Goal: Feedback & Contribution: Leave review/rating

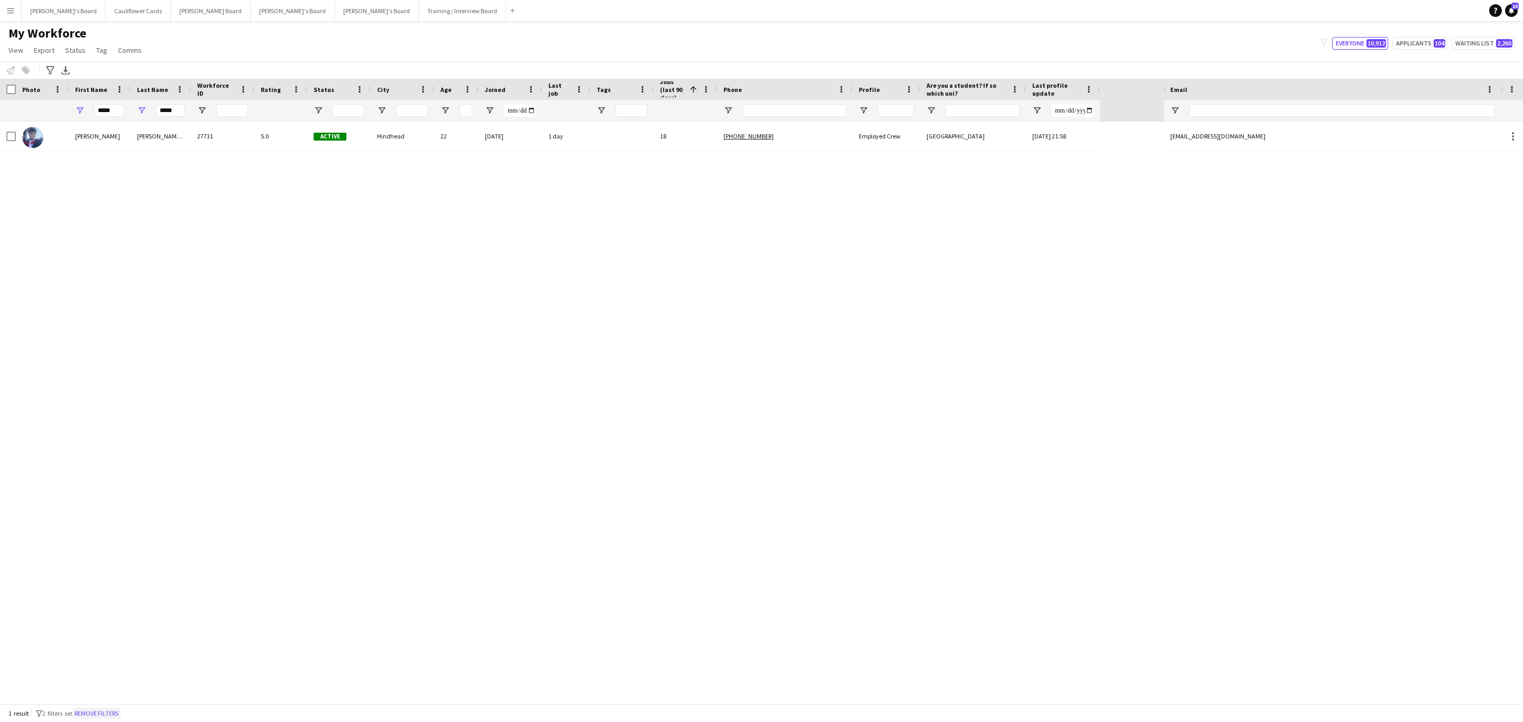
click at [98, 716] on button "Remove filters" at bounding box center [96, 714] width 48 height 12
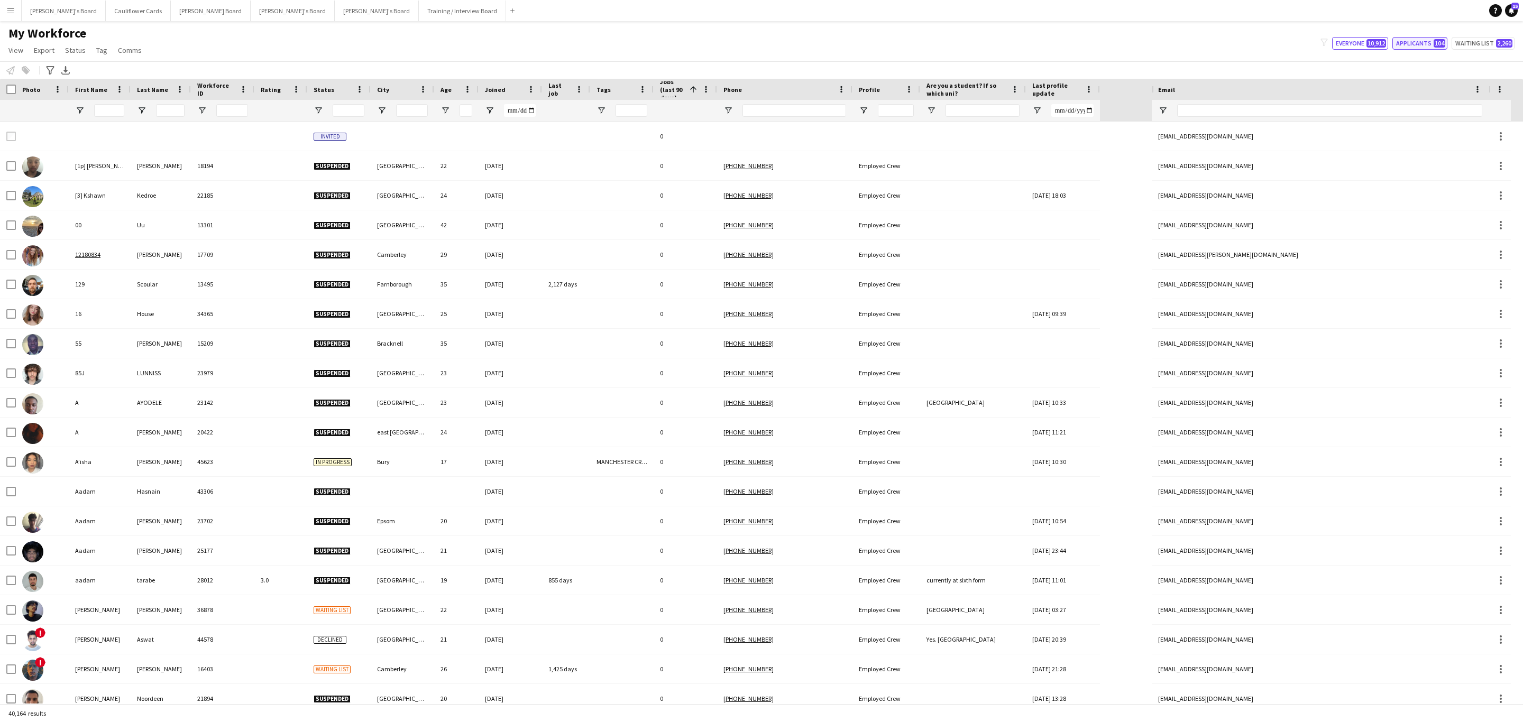
click at [1434, 50] on button "Applicants 104" at bounding box center [1419, 43] width 55 height 13
type input "**********"
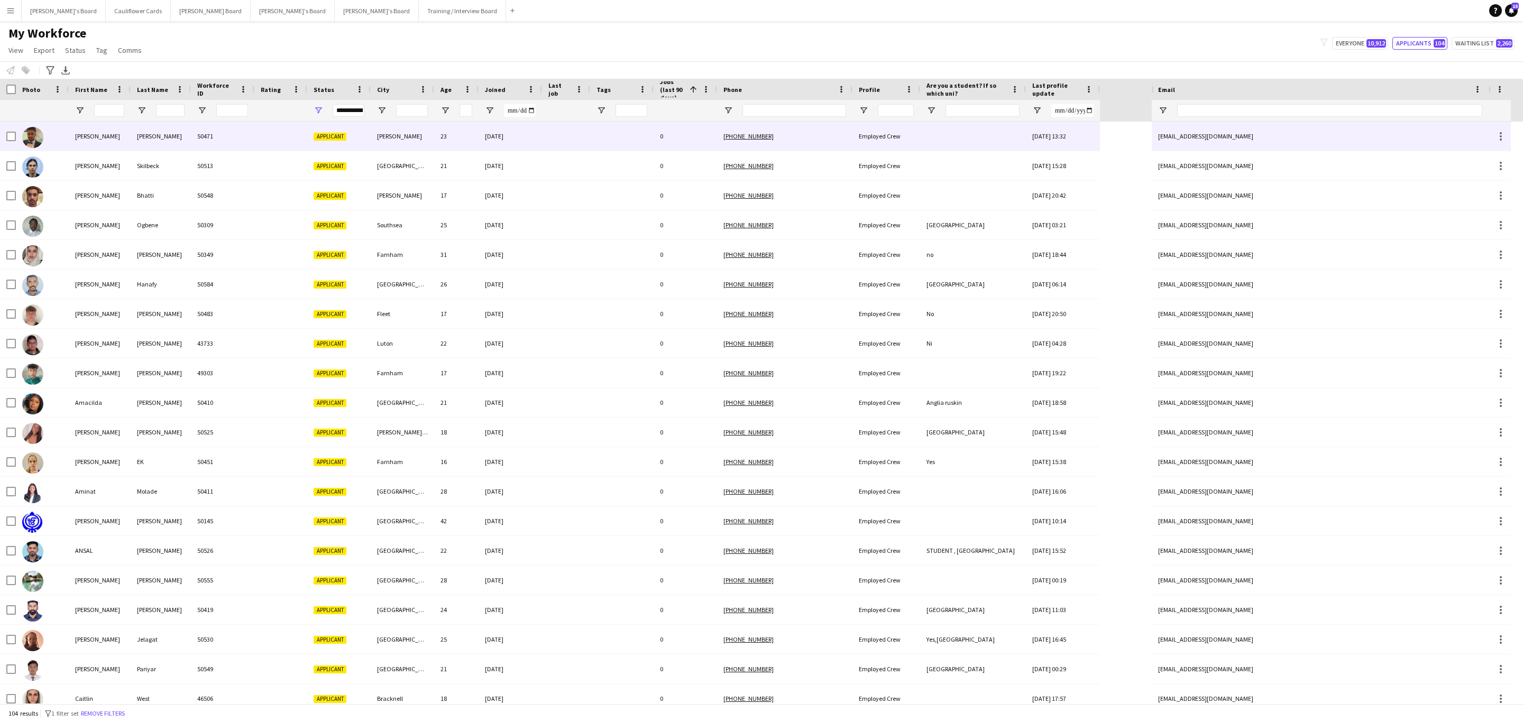
click at [411, 139] on div "[PERSON_NAME]" at bounding box center [402, 136] width 63 height 29
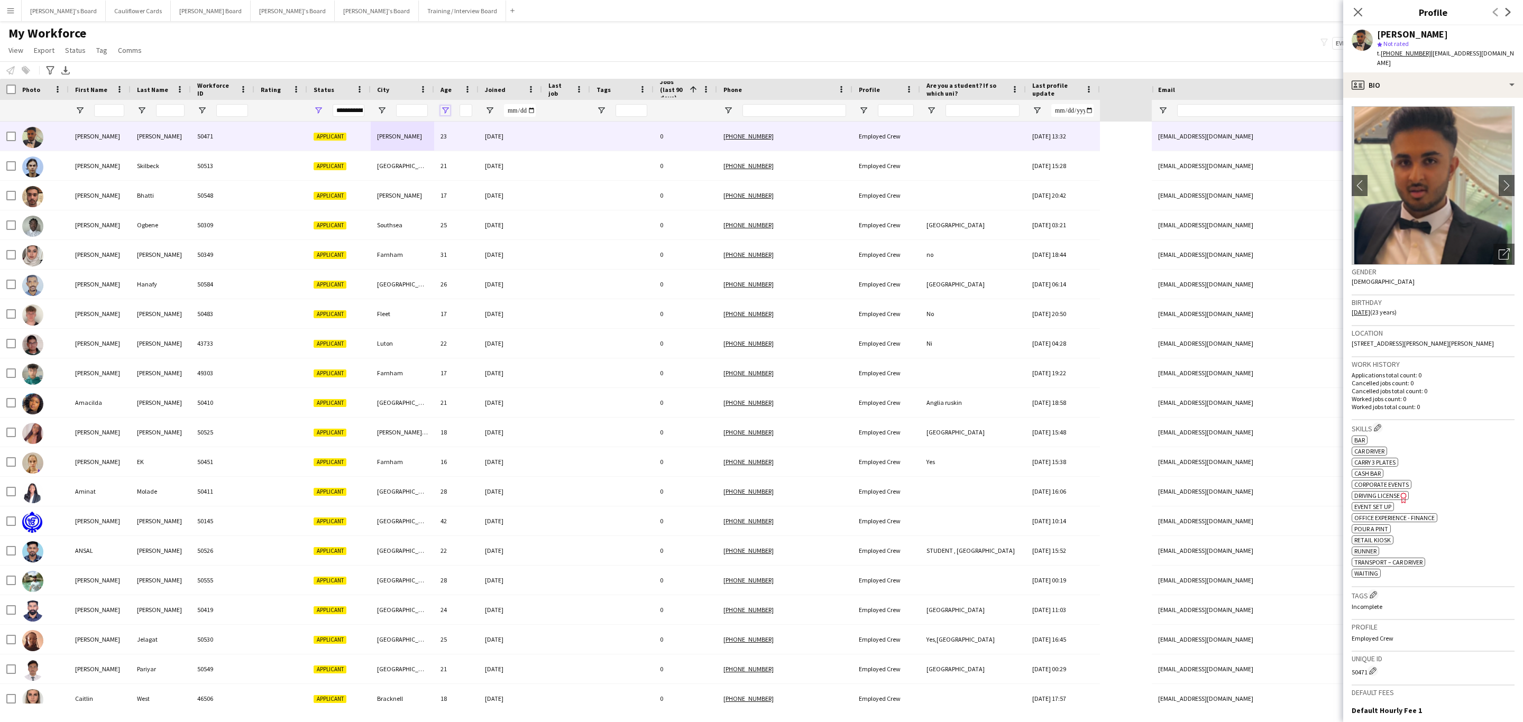
click at [448, 109] on span "Open Filter Menu" at bounding box center [445, 111] width 10 height 10
click at [522, 130] on span "Filtering operator" at bounding box center [519, 130] width 10 height 10
click at [480, 144] on input "Filter Value" at bounding box center [486, 147] width 82 height 13
type input "*"
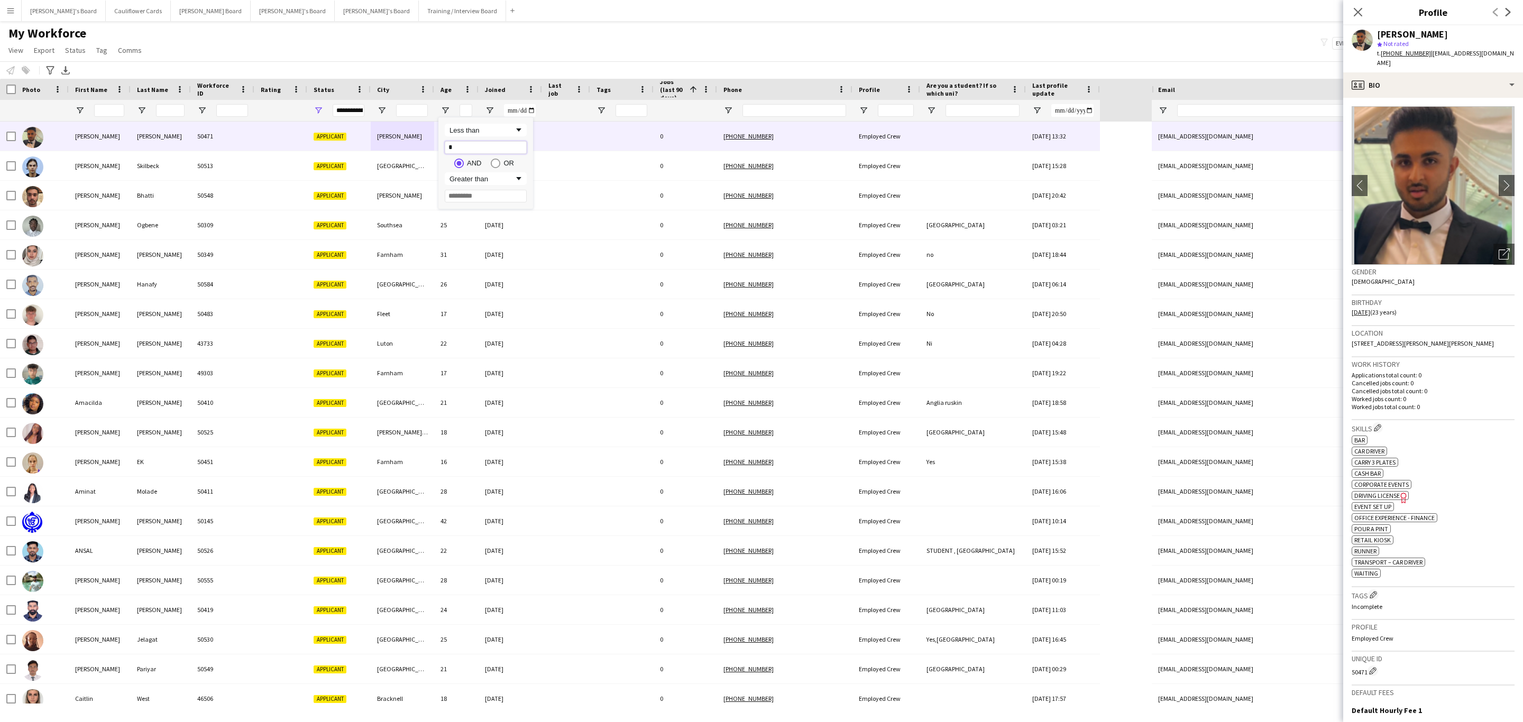
type input "**"
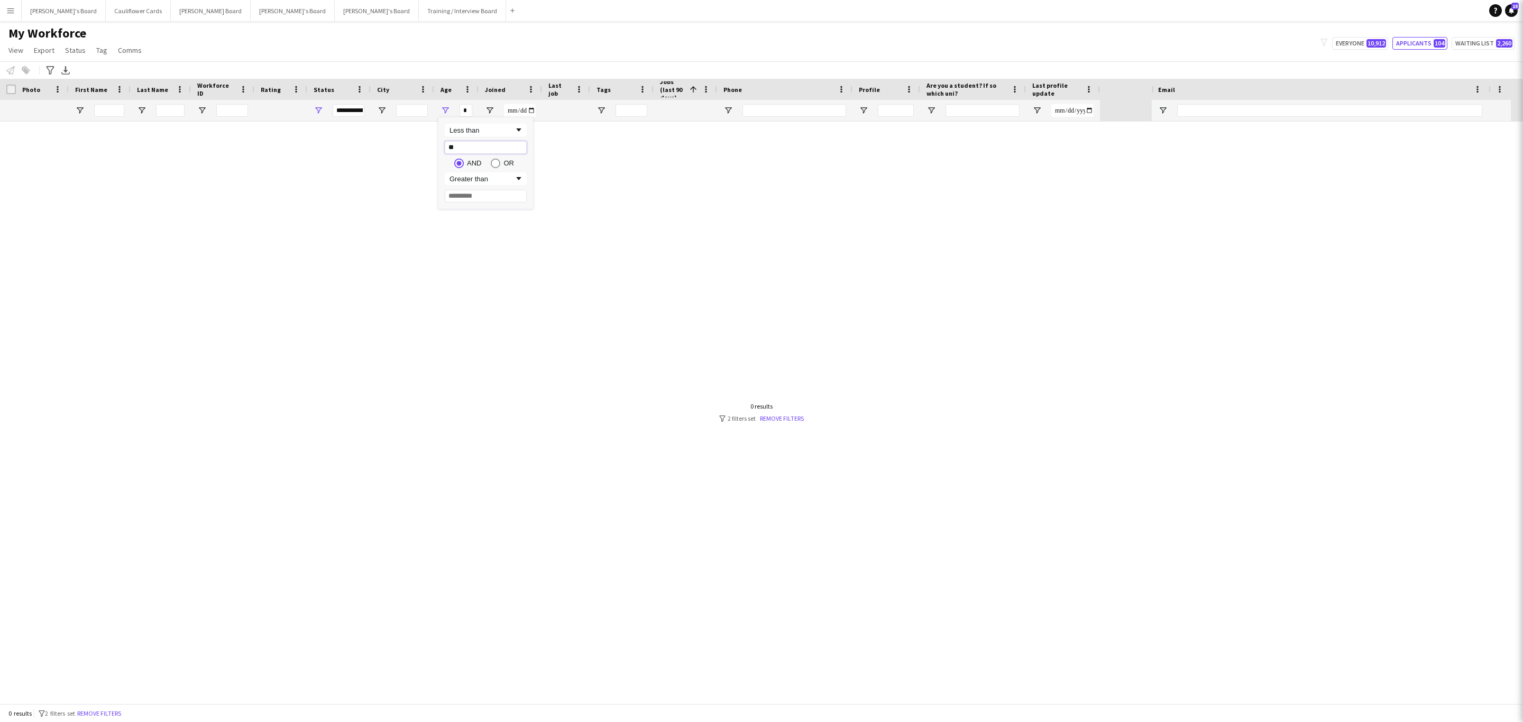
type input "**"
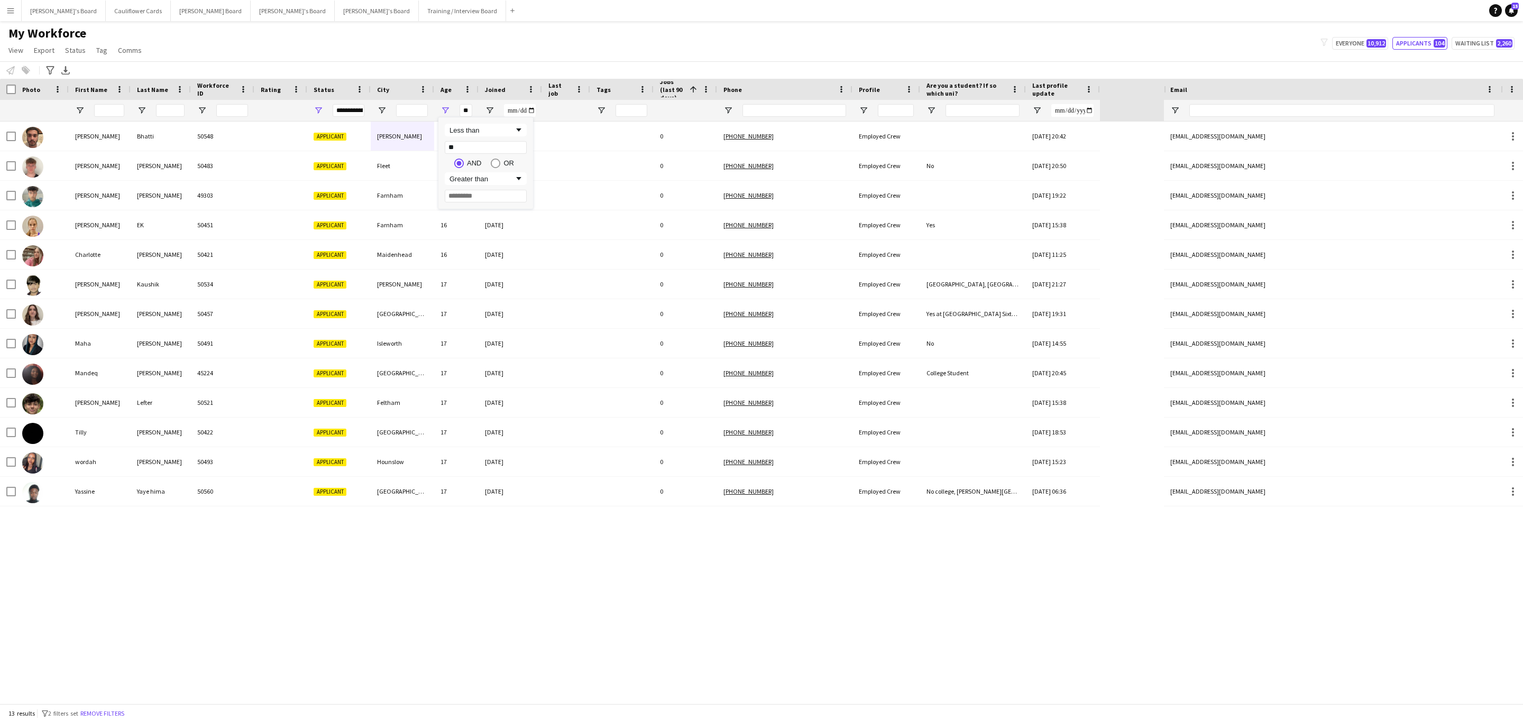
click at [705, 617] on div "[PERSON_NAME] 50548 Applicant [PERSON_NAME] 17 [DATE] 0 [PHONE_NUMBER] Employed…" at bounding box center [582, 413] width 1164 height 582
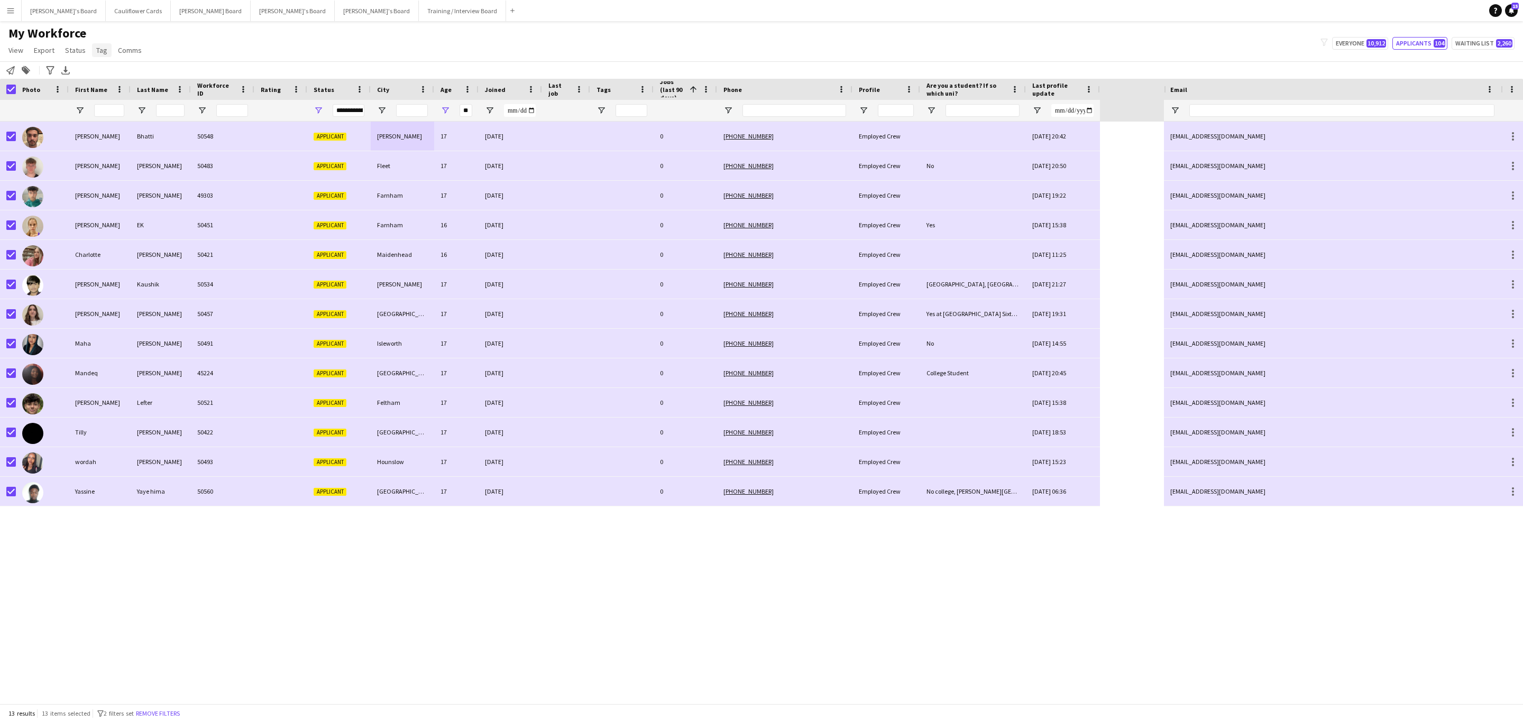
click at [92, 47] on link "Tag" at bounding box center [102, 50] width 20 height 14
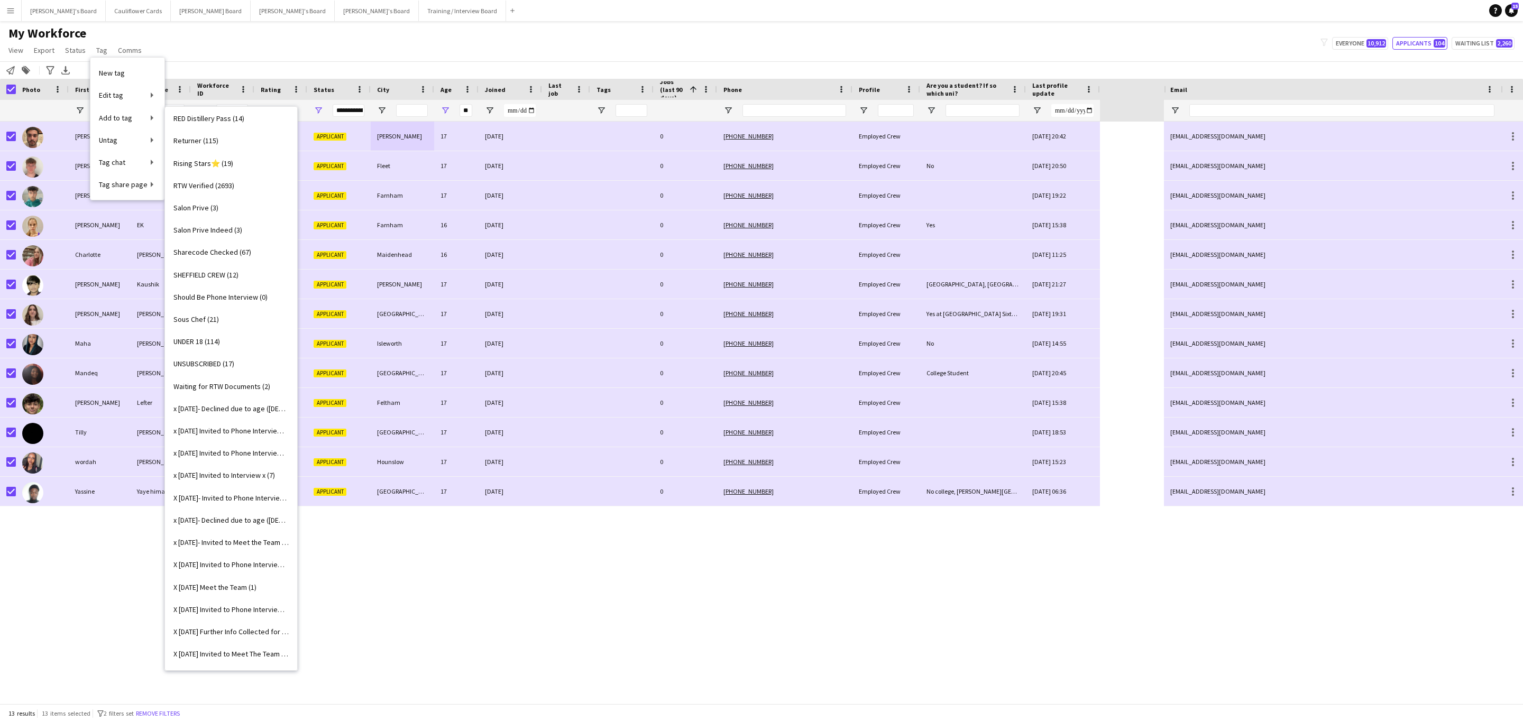
scroll to position [1428, 0]
click at [218, 253] on span "UNDER 18 (114)" at bounding box center [196, 257] width 47 height 10
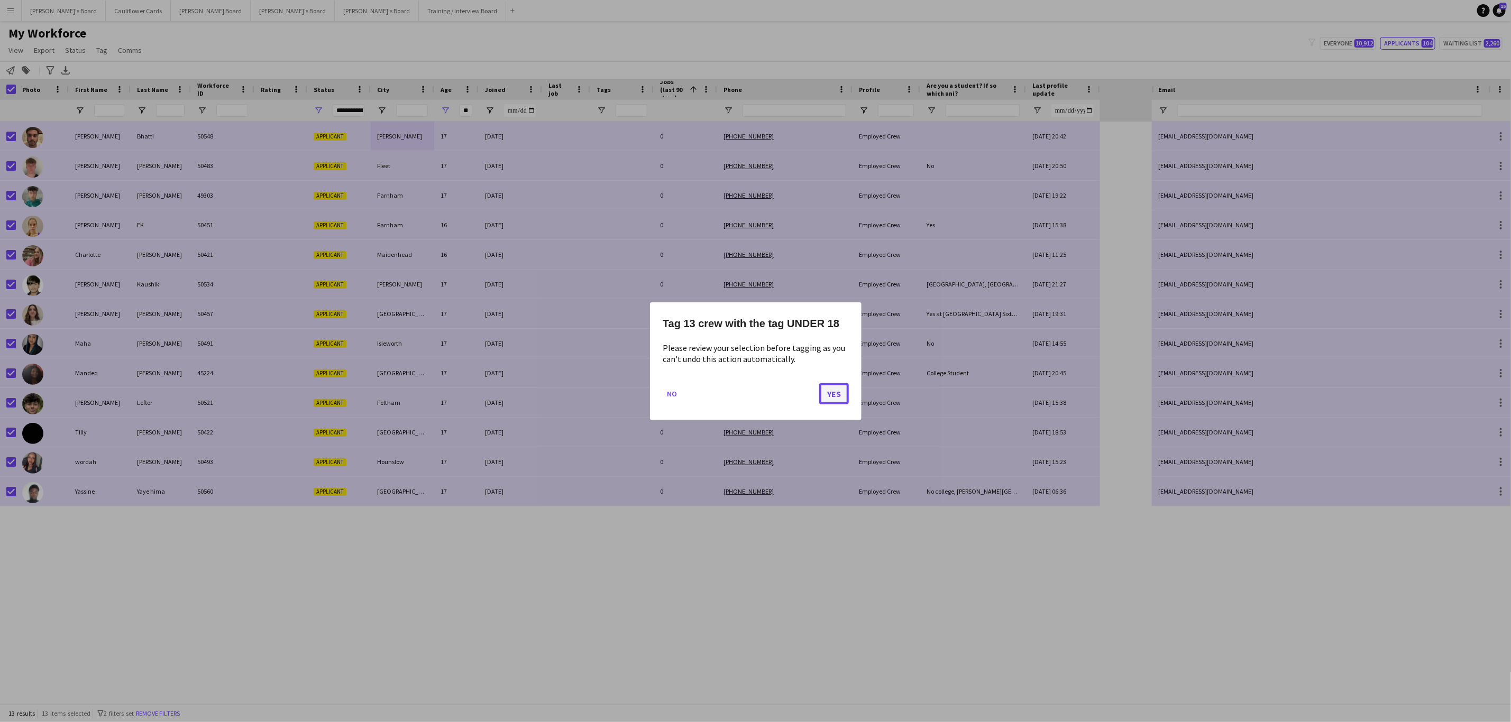
click at [838, 394] on button "Yes" at bounding box center [834, 393] width 30 height 21
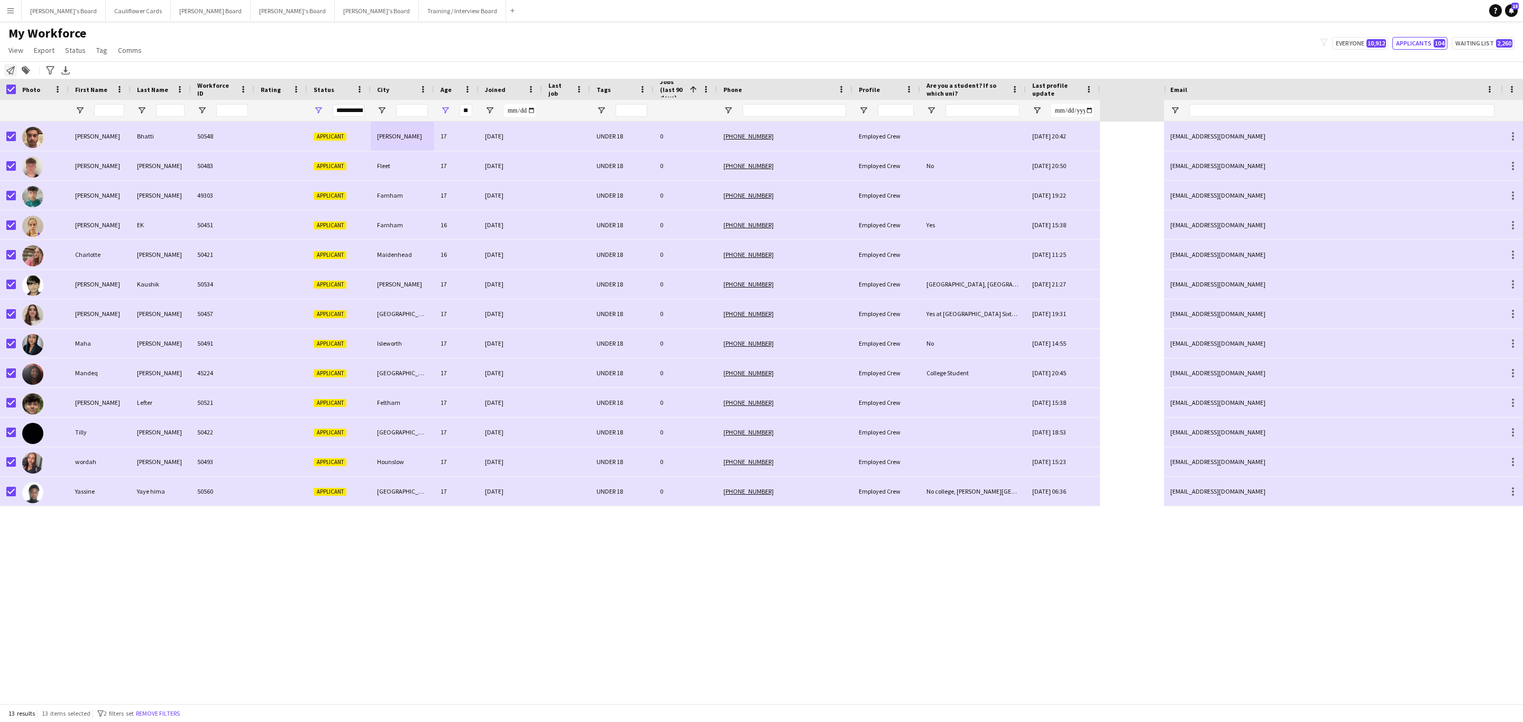
click at [6, 76] on div "Notify workforce" at bounding box center [10, 70] width 13 height 13
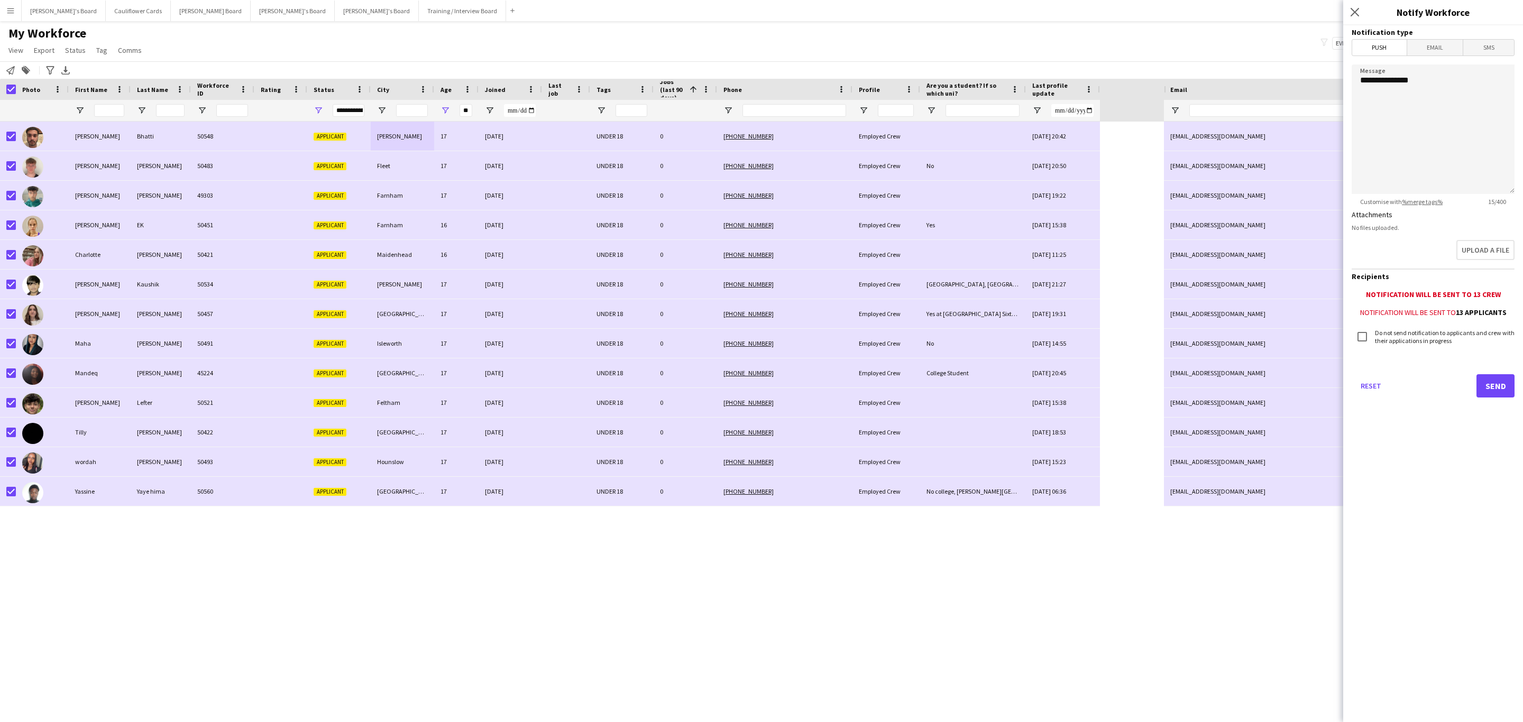
click at [1438, 43] on span "Email" at bounding box center [1435, 48] width 56 height 16
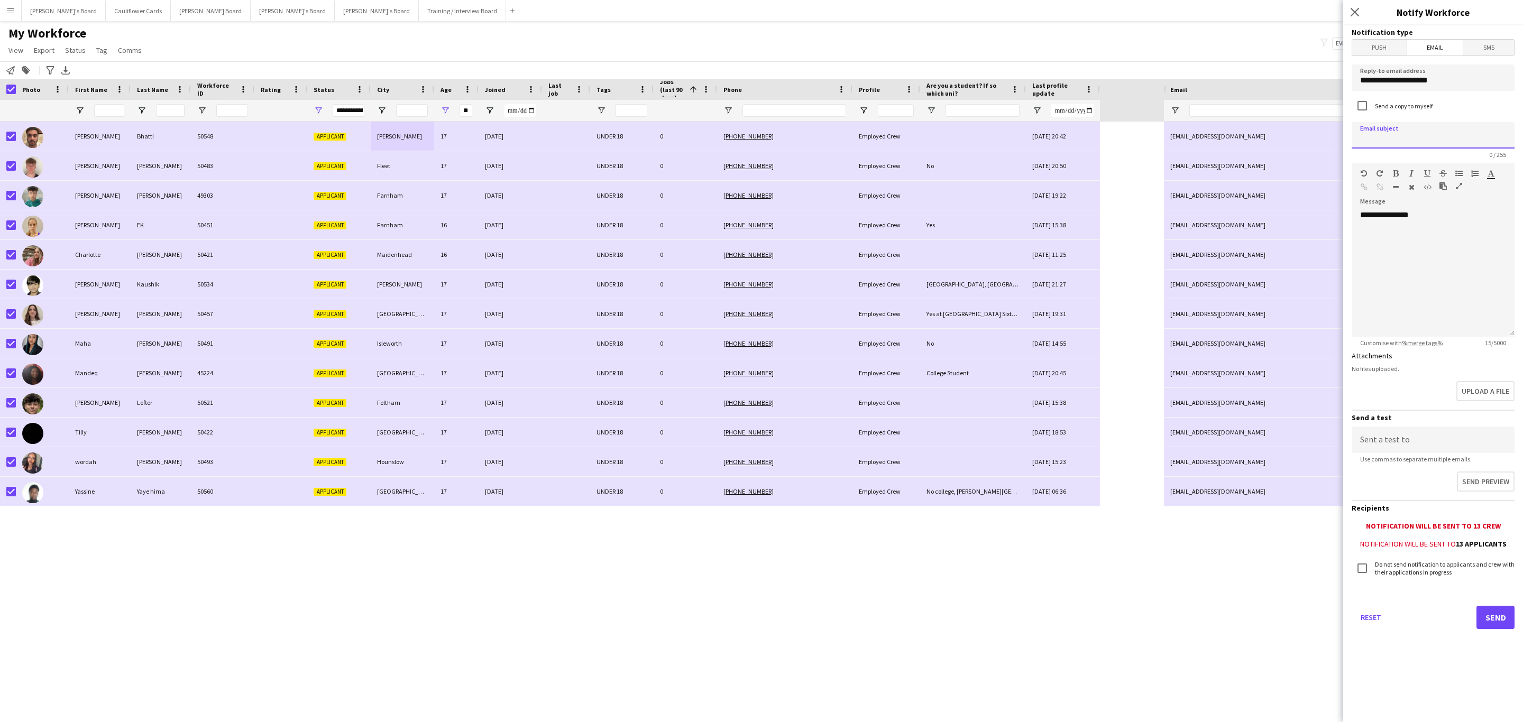
click at [1412, 124] on input at bounding box center [1433, 135] width 163 height 26
type input "**********"
click at [1439, 243] on div "**********" at bounding box center [1433, 273] width 163 height 127
drag, startPoint x: 573, startPoint y: 724, endPoint x: 573, endPoint y: 730, distance: 6.3
click at [573, 722] on html "Menu Boards Boards Boards All jobs Status Workforce Workforce My Workforce Recr…" at bounding box center [761, 361] width 1523 height 722
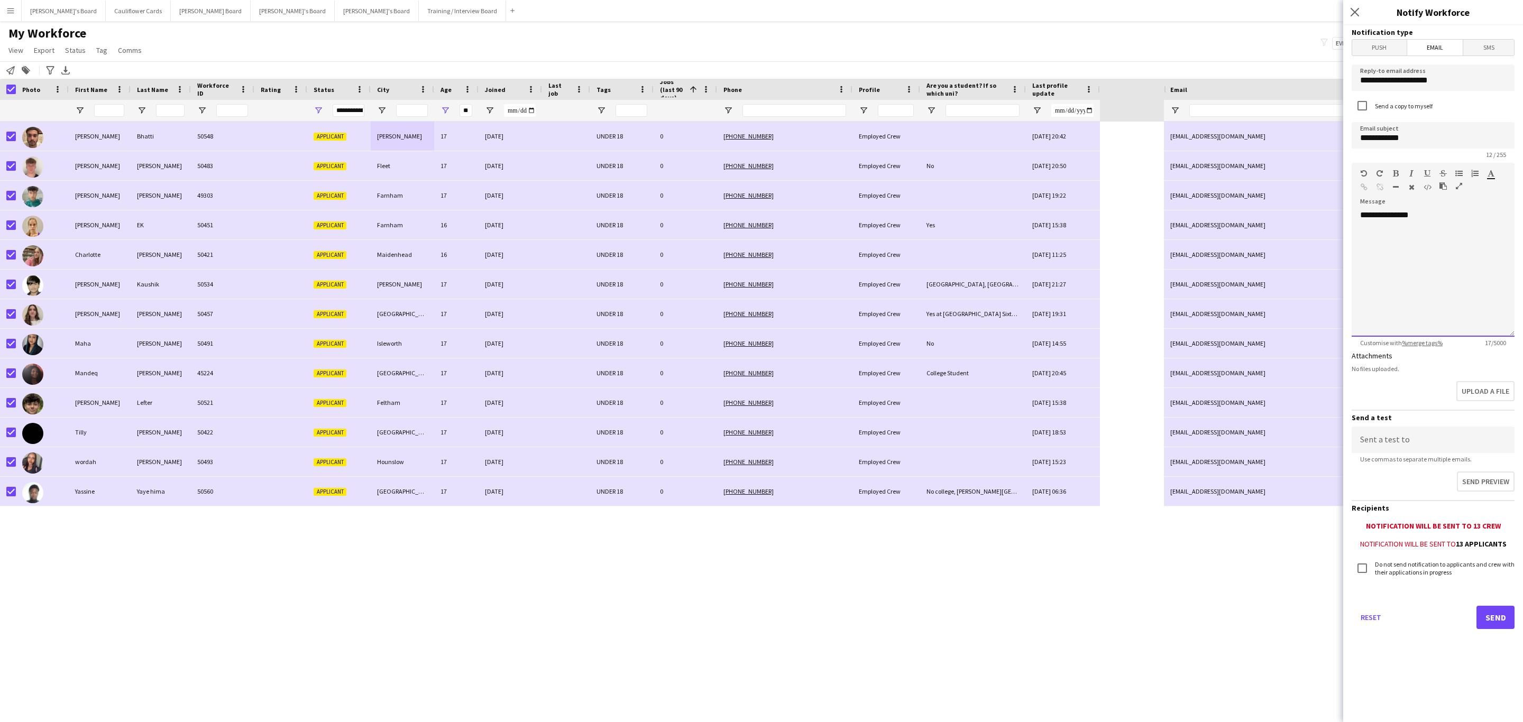
click at [1406, 264] on div "**********" at bounding box center [1433, 273] width 163 height 127
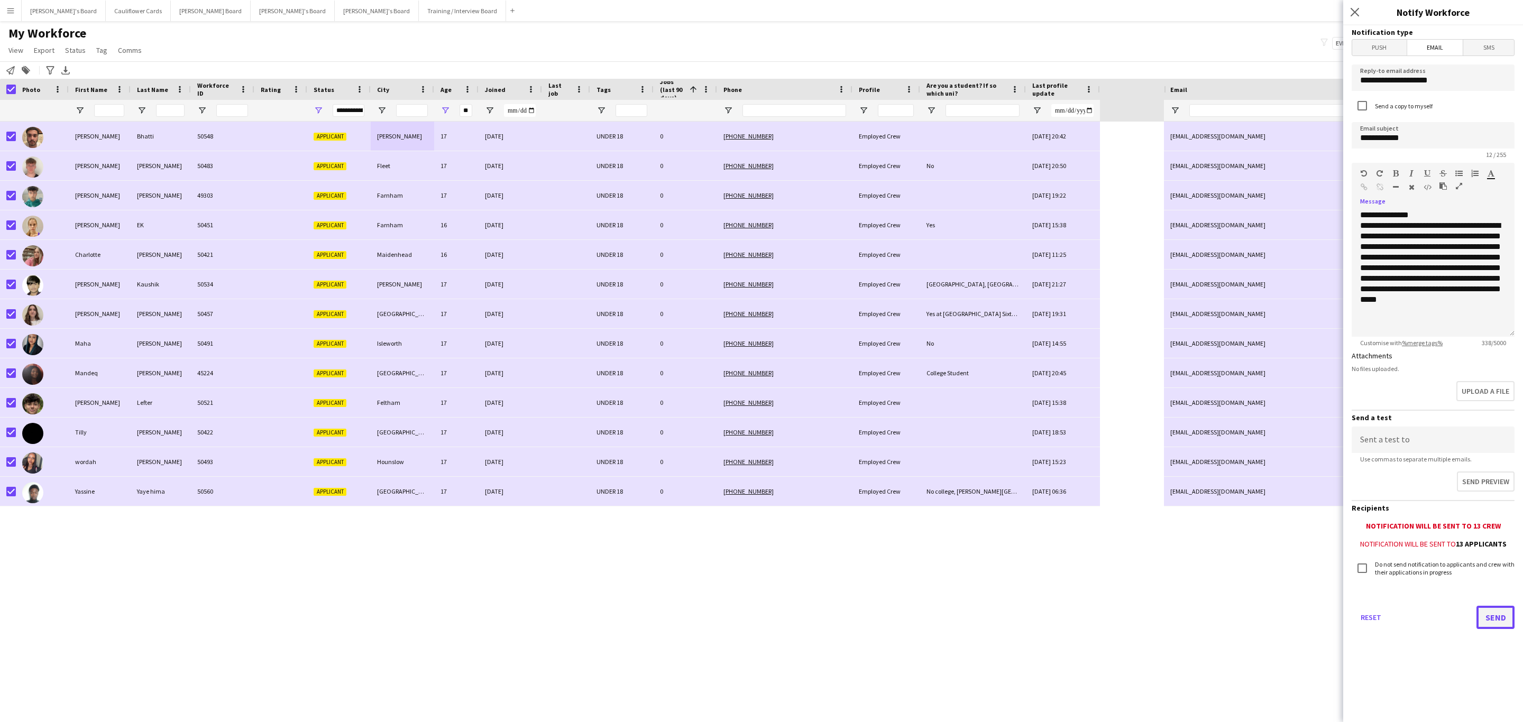
click at [1492, 616] on button "Send" at bounding box center [1495, 617] width 38 height 23
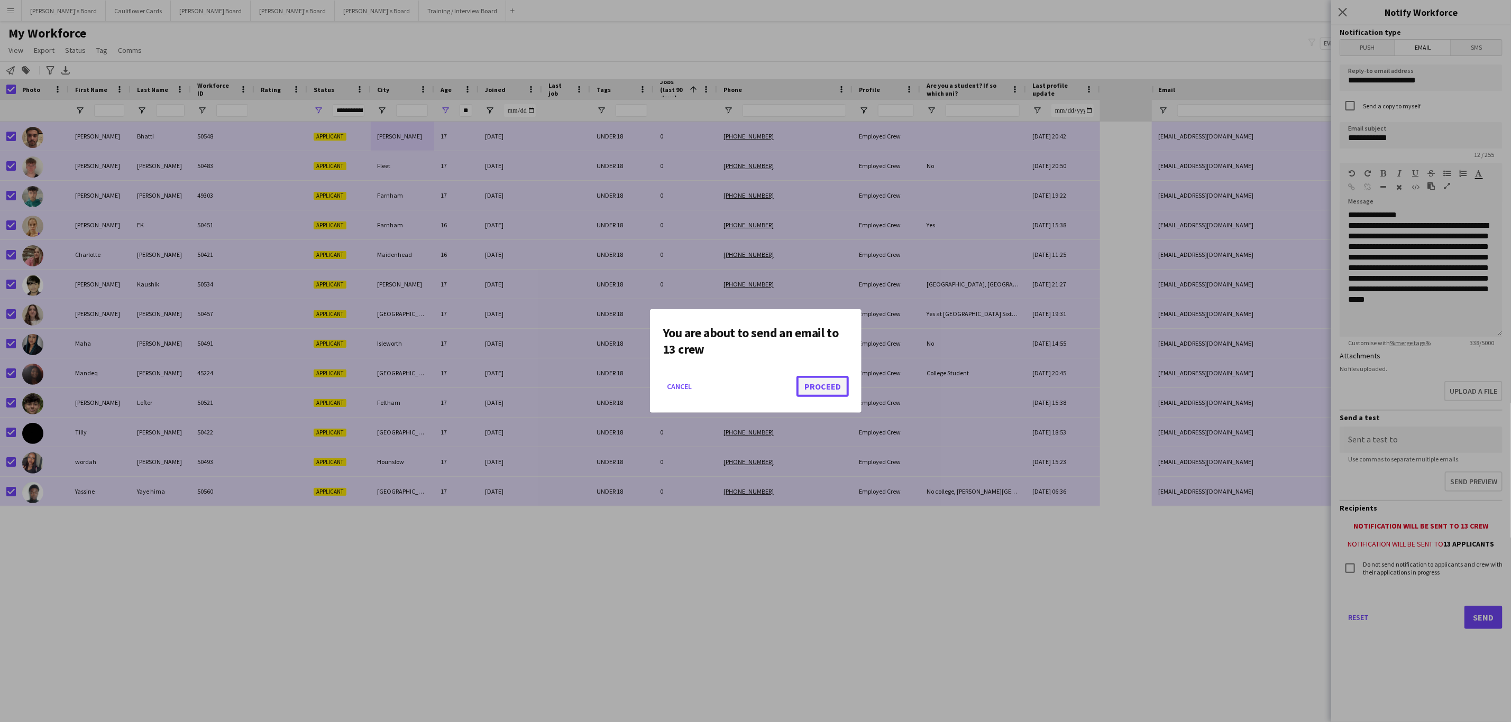
click at [833, 381] on button "Proceed" at bounding box center [822, 386] width 52 height 21
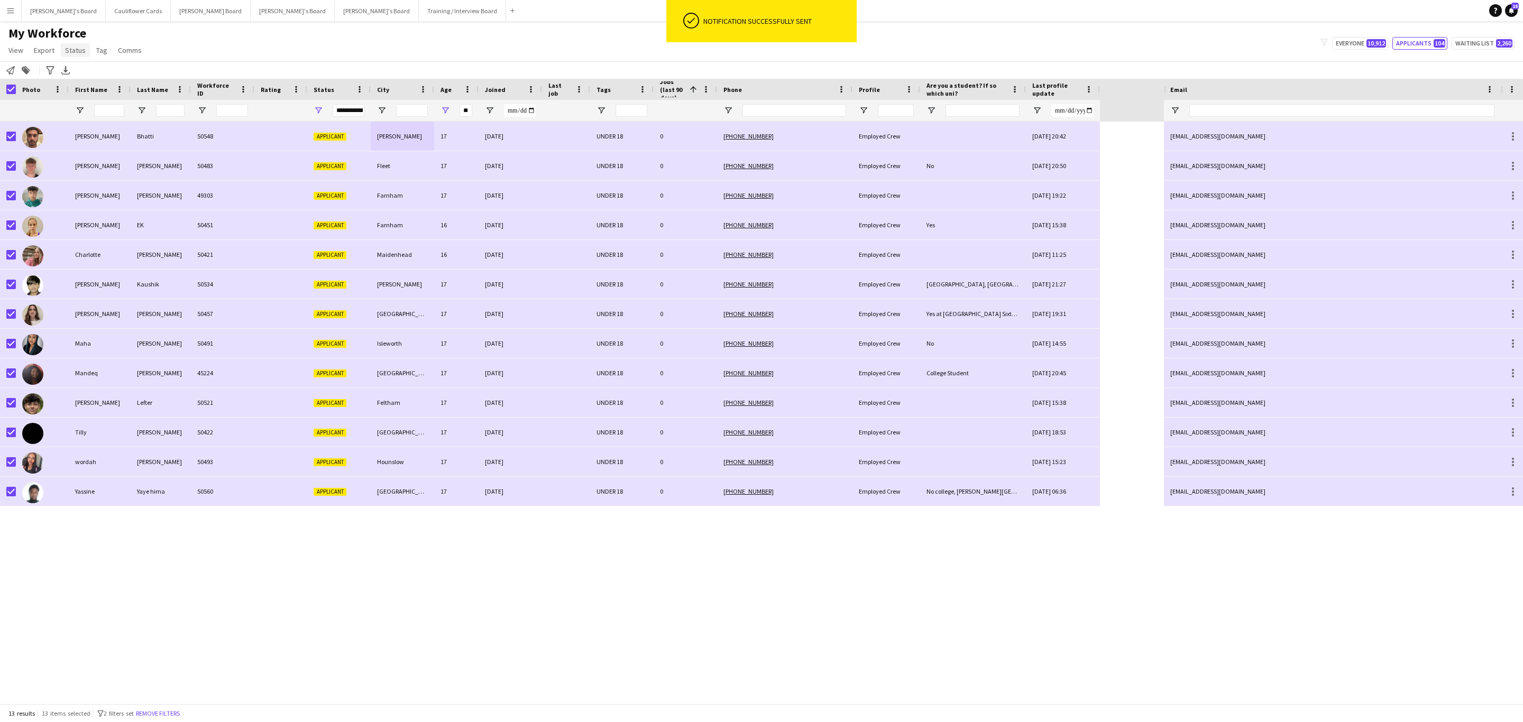
click at [79, 56] on link "Status" at bounding box center [75, 50] width 29 height 14
click at [84, 78] on link "Edit" at bounding box center [98, 73] width 74 height 22
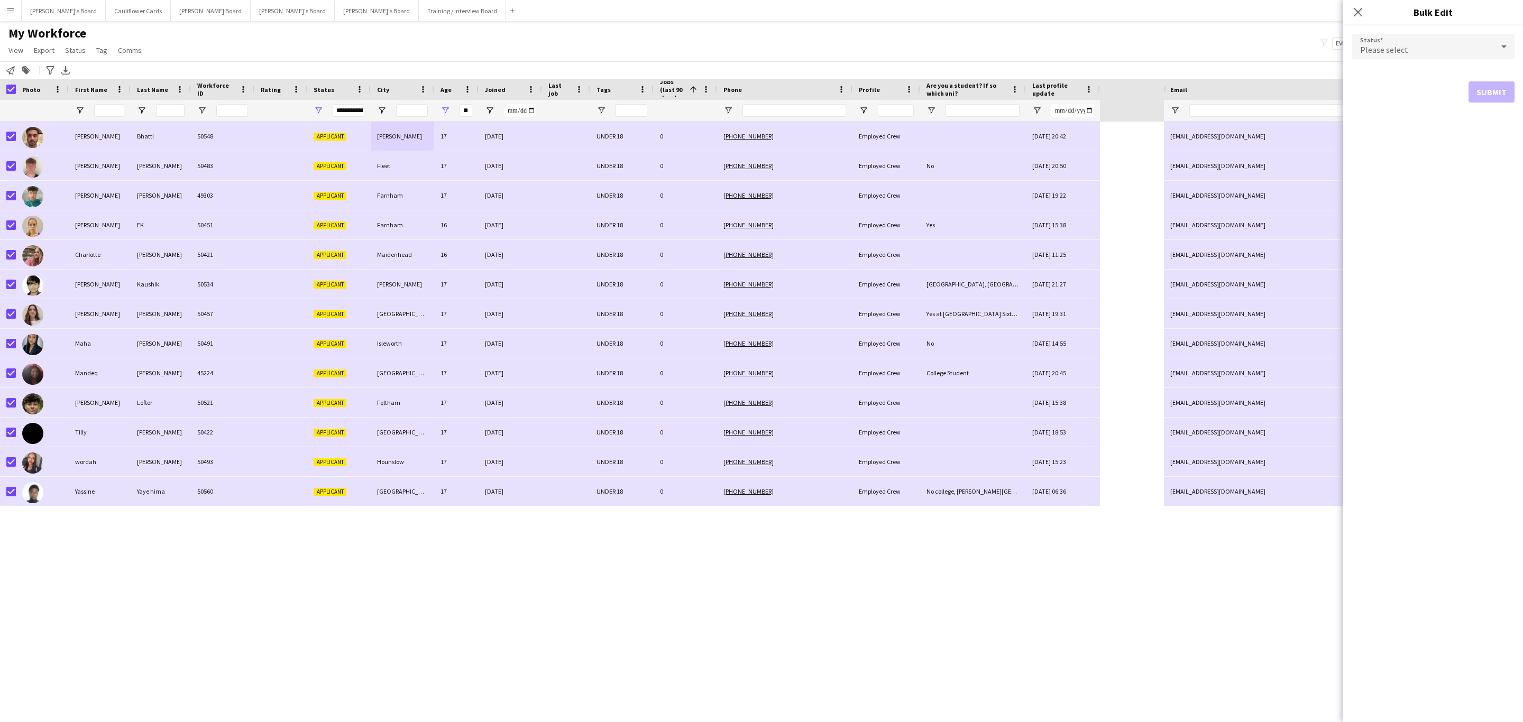
click at [1400, 48] on span "Please select" at bounding box center [1384, 49] width 48 height 11
click at [1391, 132] on mat-option "Declined" at bounding box center [1433, 127] width 163 height 26
click at [1509, 133] on button "Submit" at bounding box center [1491, 127] width 46 height 21
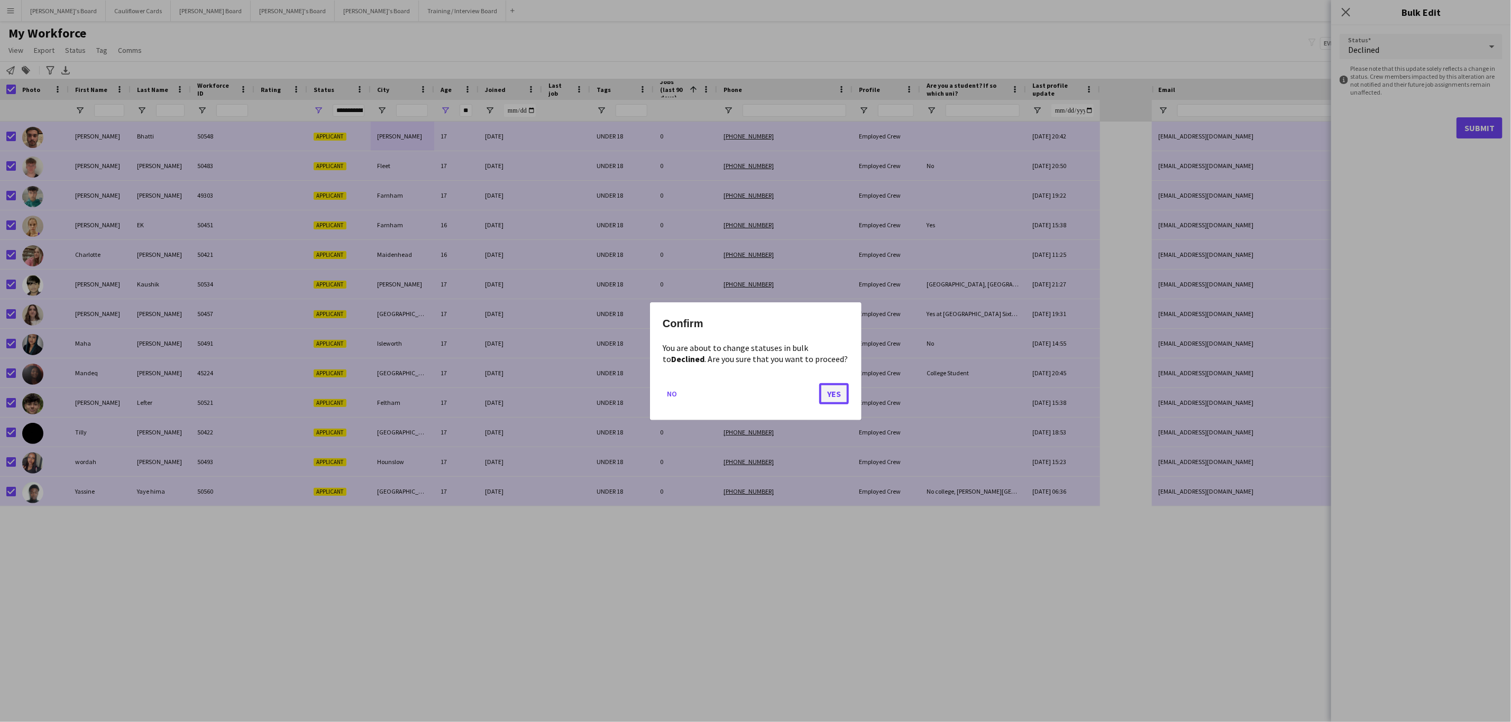
click at [831, 395] on button "Yes" at bounding box center [834, 393] width 30 height 21
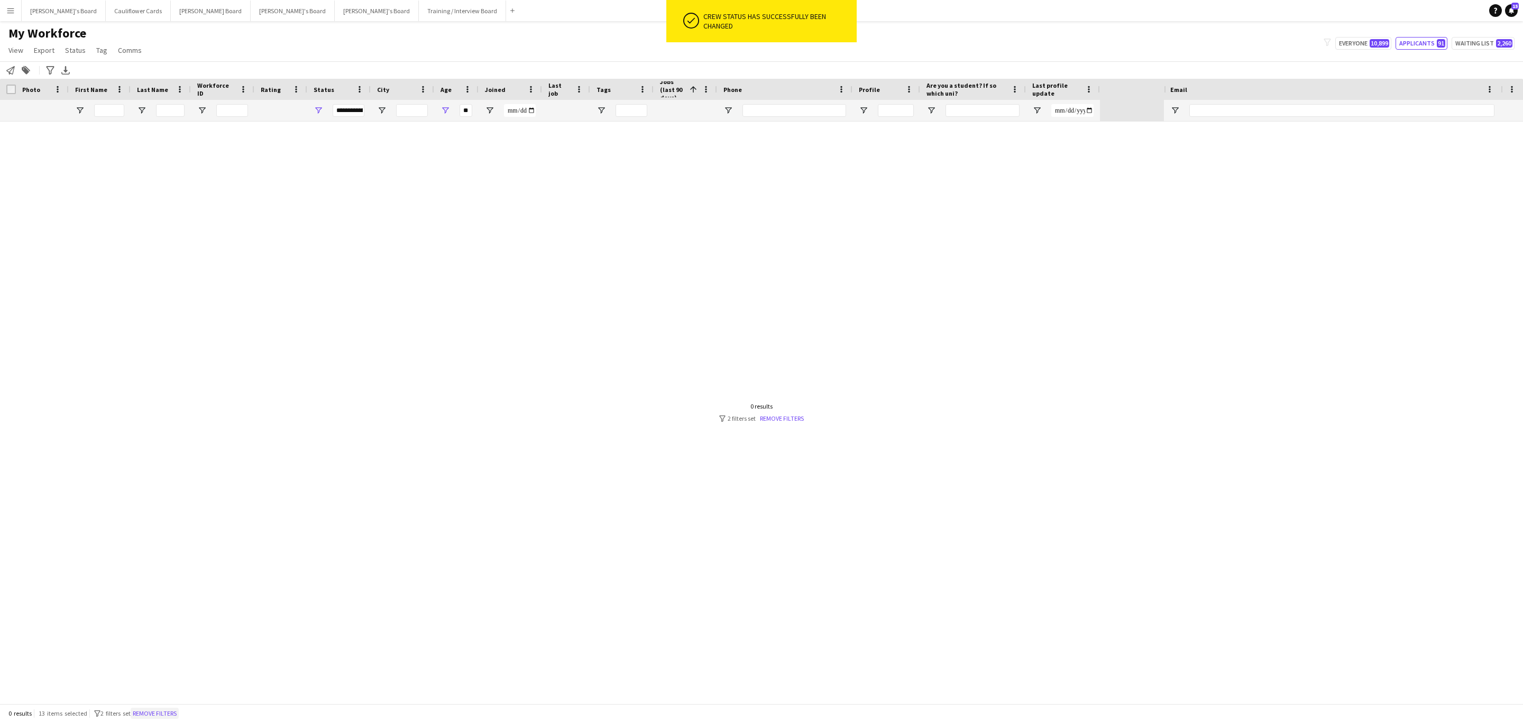
click at [169, 712] on button "Remove filters" at bounding box center [155, 714] width 48 height 12
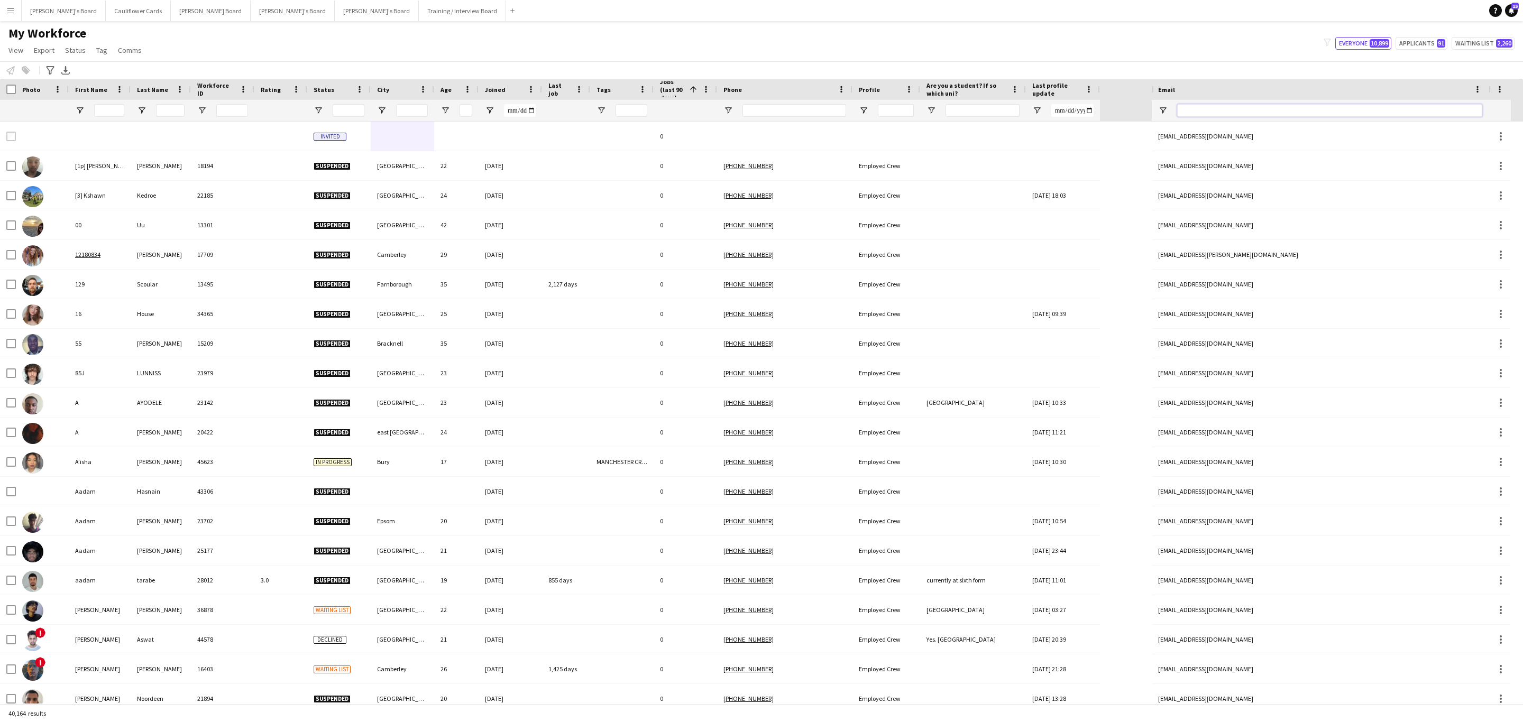
click at [1199, 107] on input "Email Filter Input" at bounding box center [1329, 110] width 305 height 13
paste input "**********"
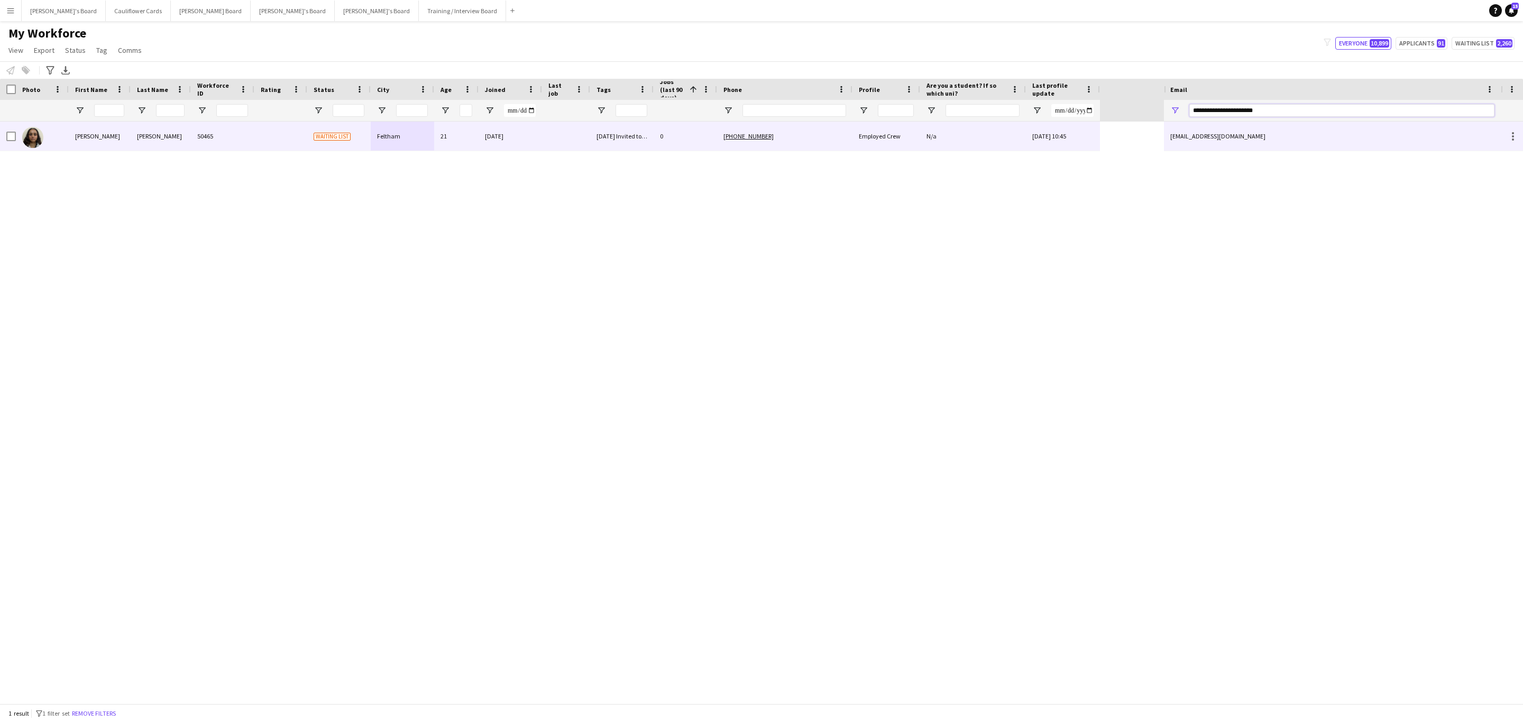
type input "**********"
click at [522, 136] on div "[DATE]" at bounding box center [510, 136] width 63 height 29
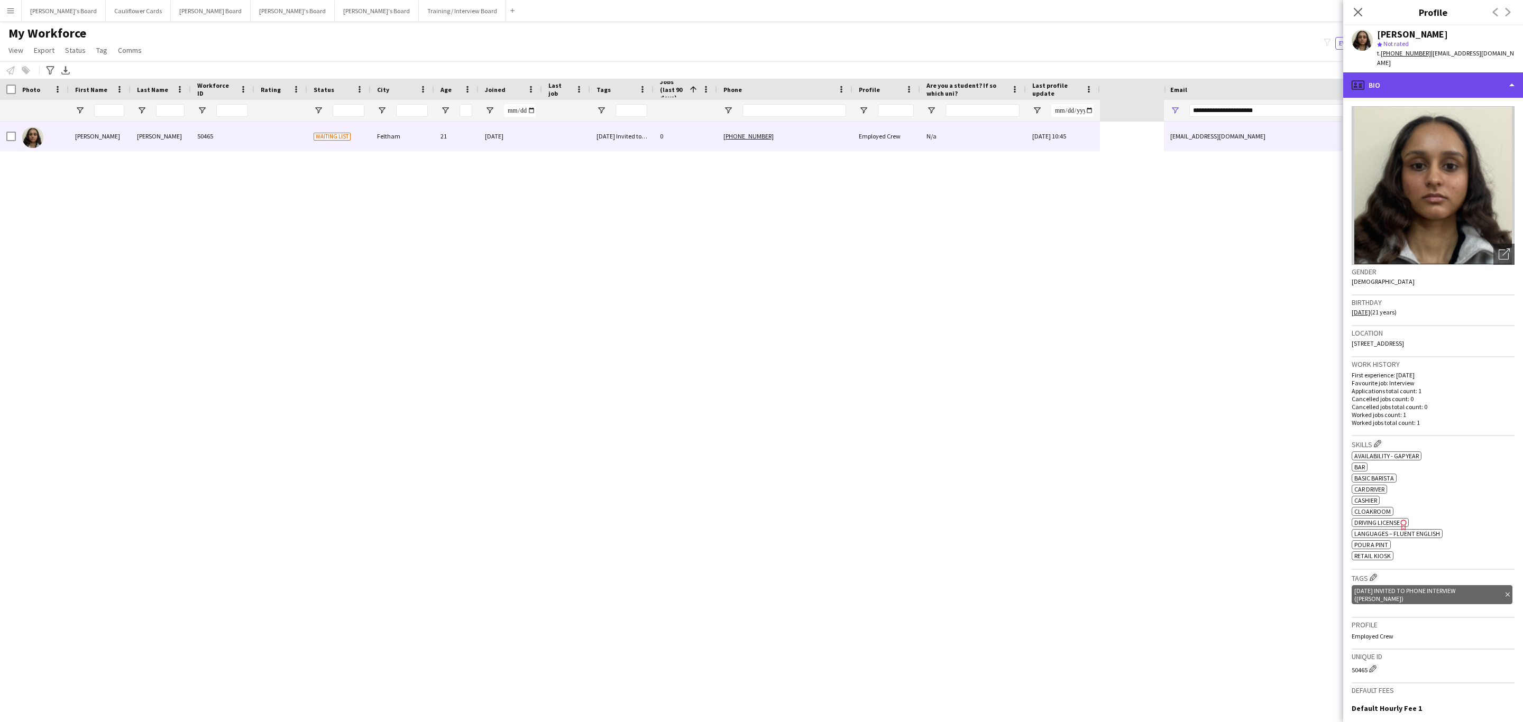
click at [1428, 73] on div "profile Bio" at bounding box center [1433, 84] width 180 height 25
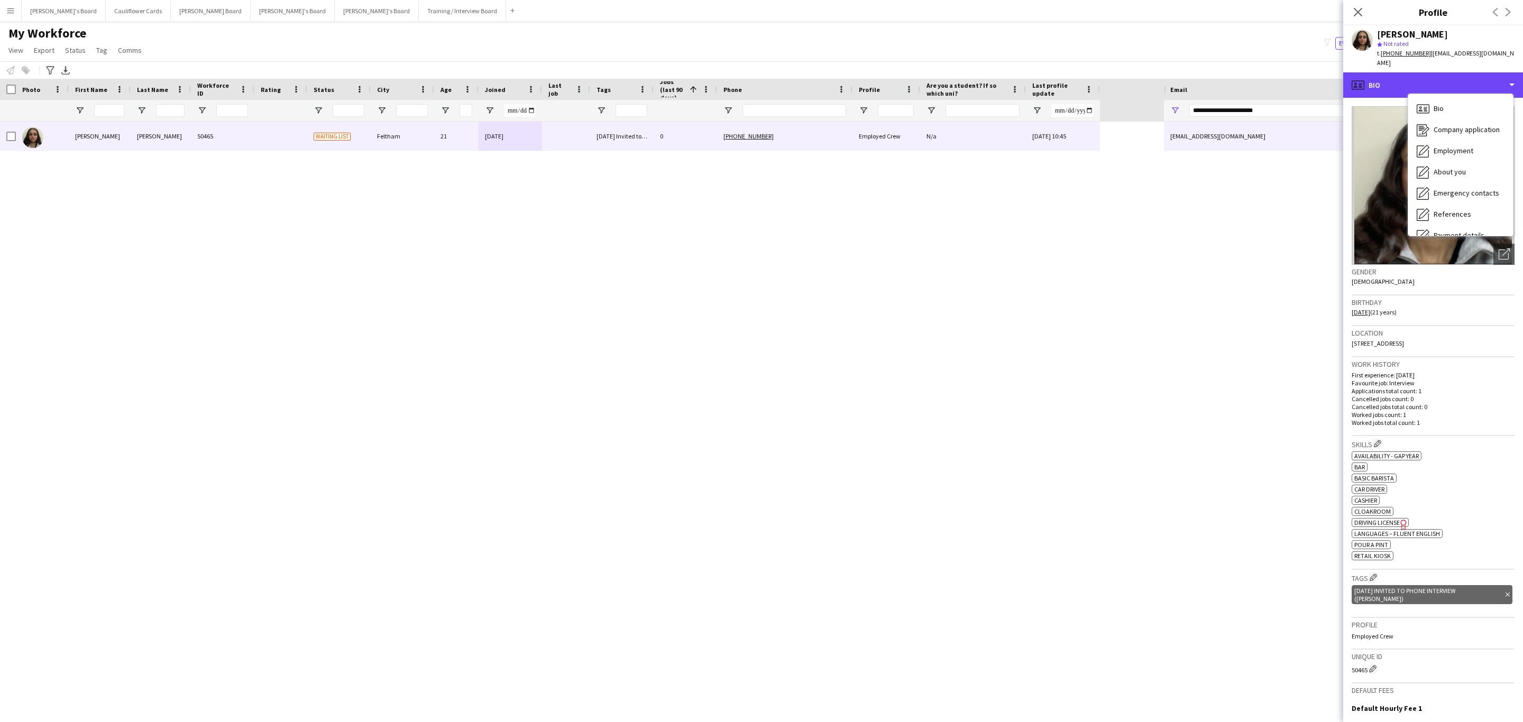
scroll to position [141, 0]
click at [1477, 108] on div "Compliance Compliance" at bounding box center [1460, 115] width 105 height 21
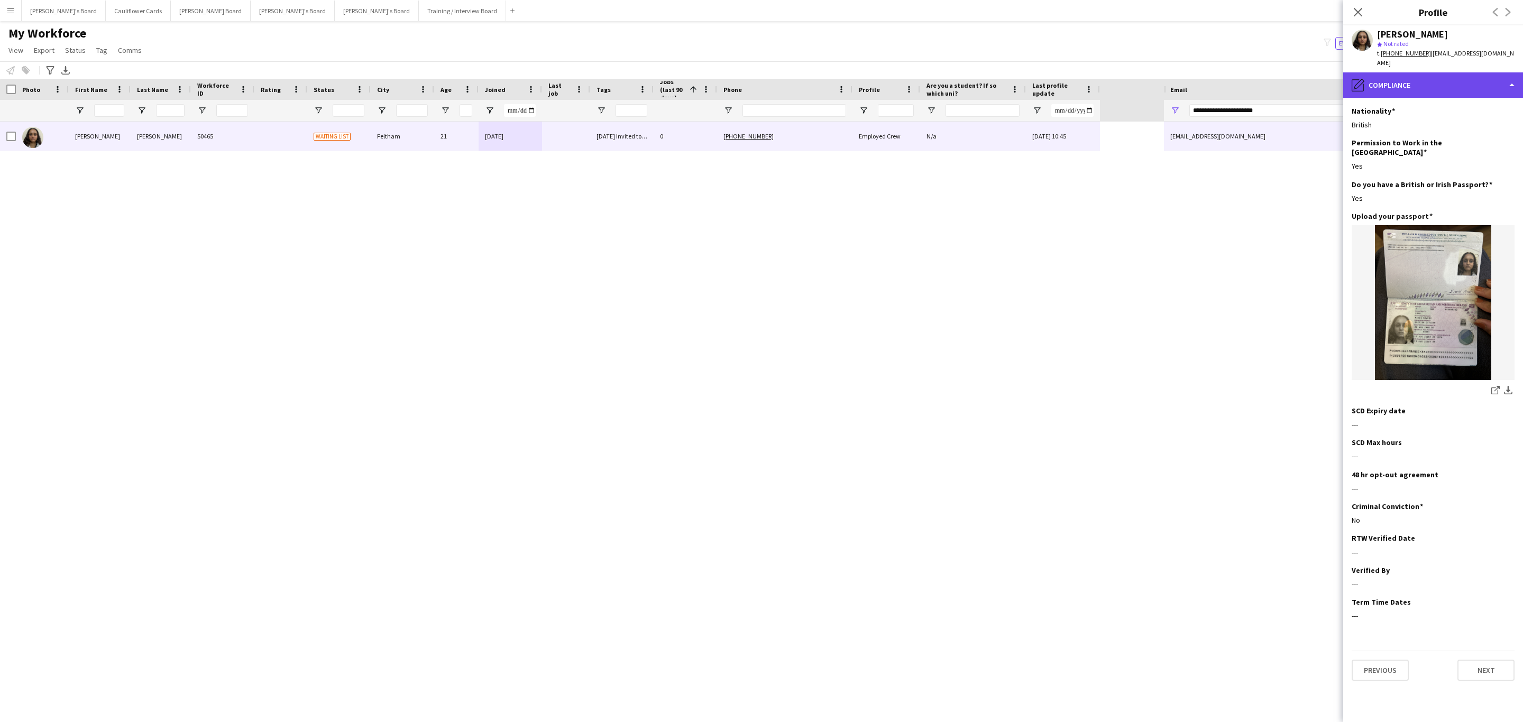
click at [1470, 86] on div "pencil4 Compliance" at bounding box center [1433, 84] width 180 height 25
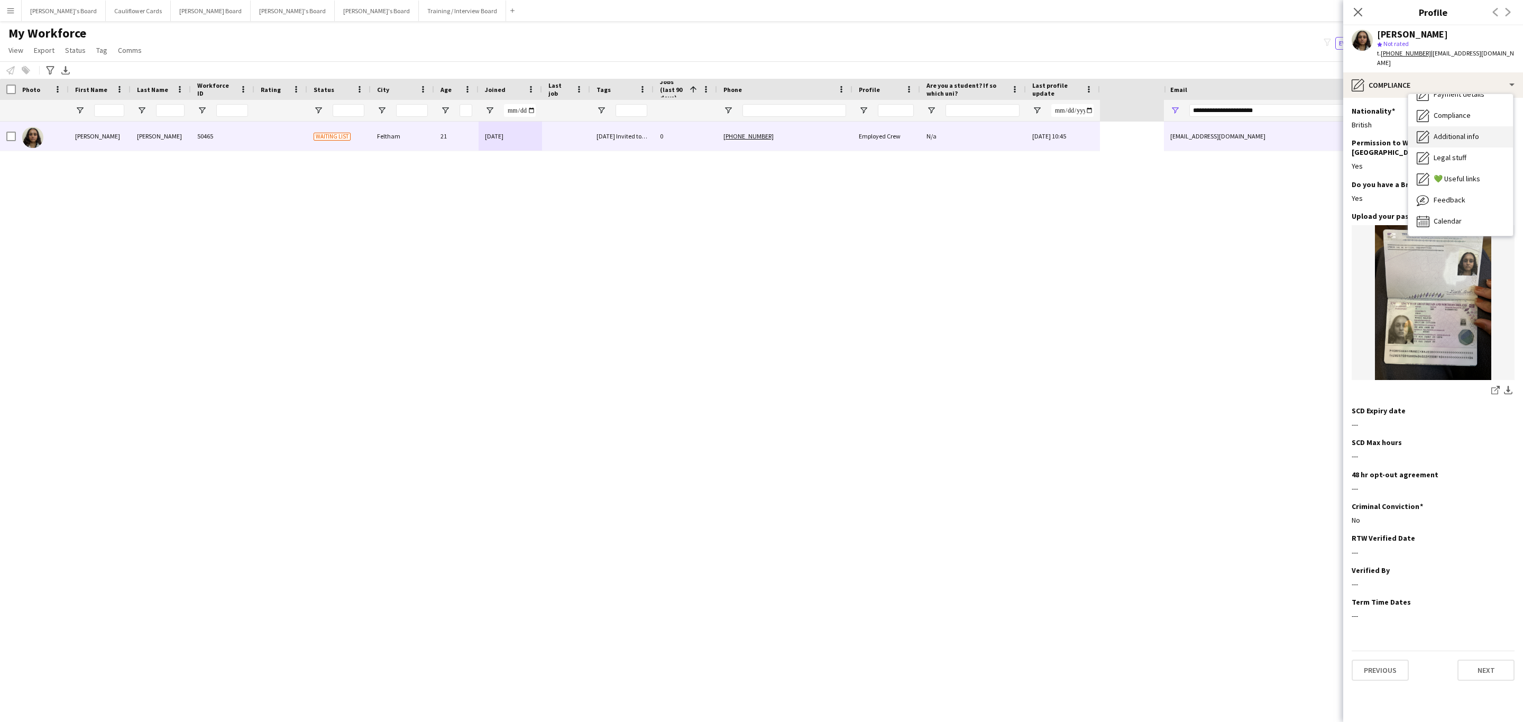
click at [1458, 132] on span "Additional info" at bounding box center [1456, 137] width 45 height 10
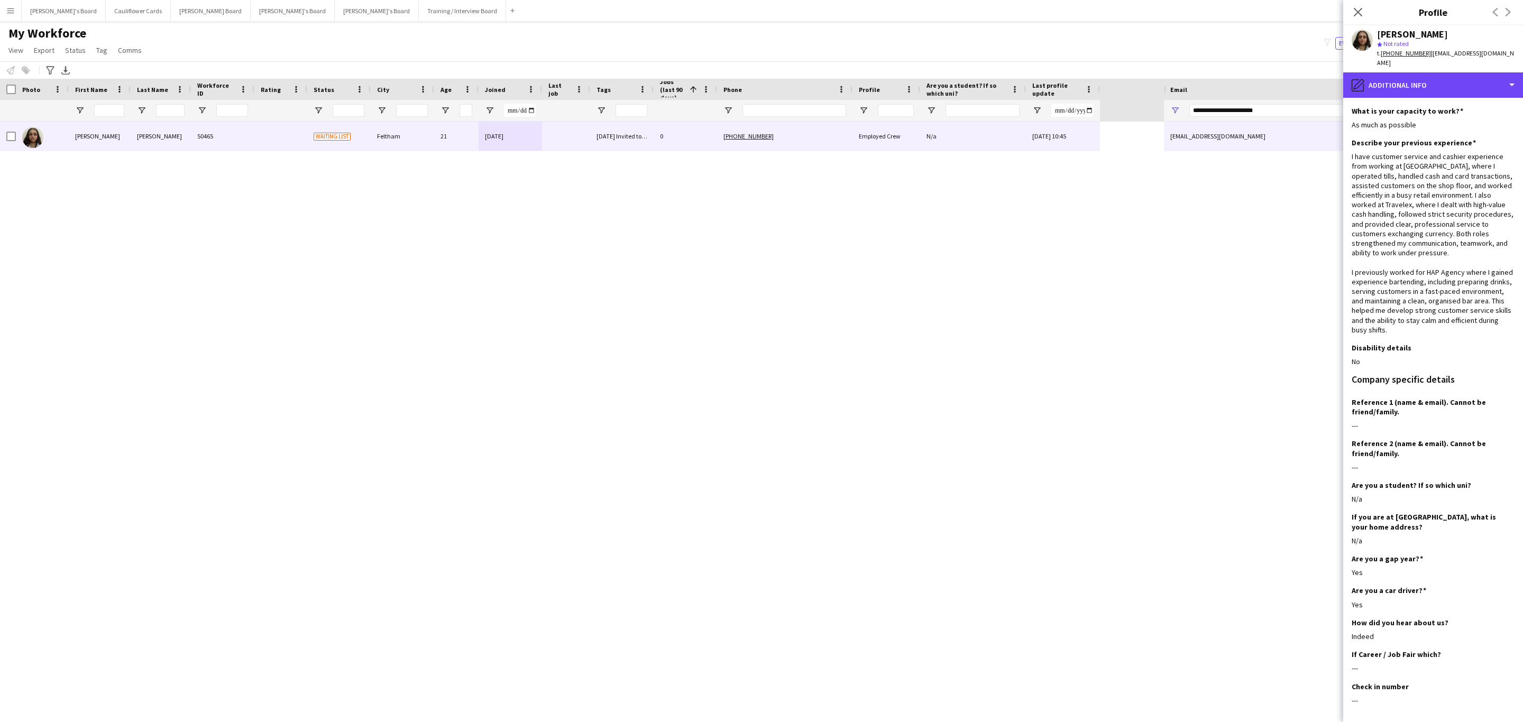
drag, startPoint x: 1458, startPoint y: 76, endPoint x: 1456, endPoint y: 144, distance: 68.2
click at [1458, 76] on div "pencil4 Additional info" at bounding box center [1433, 84] width 180 height 25
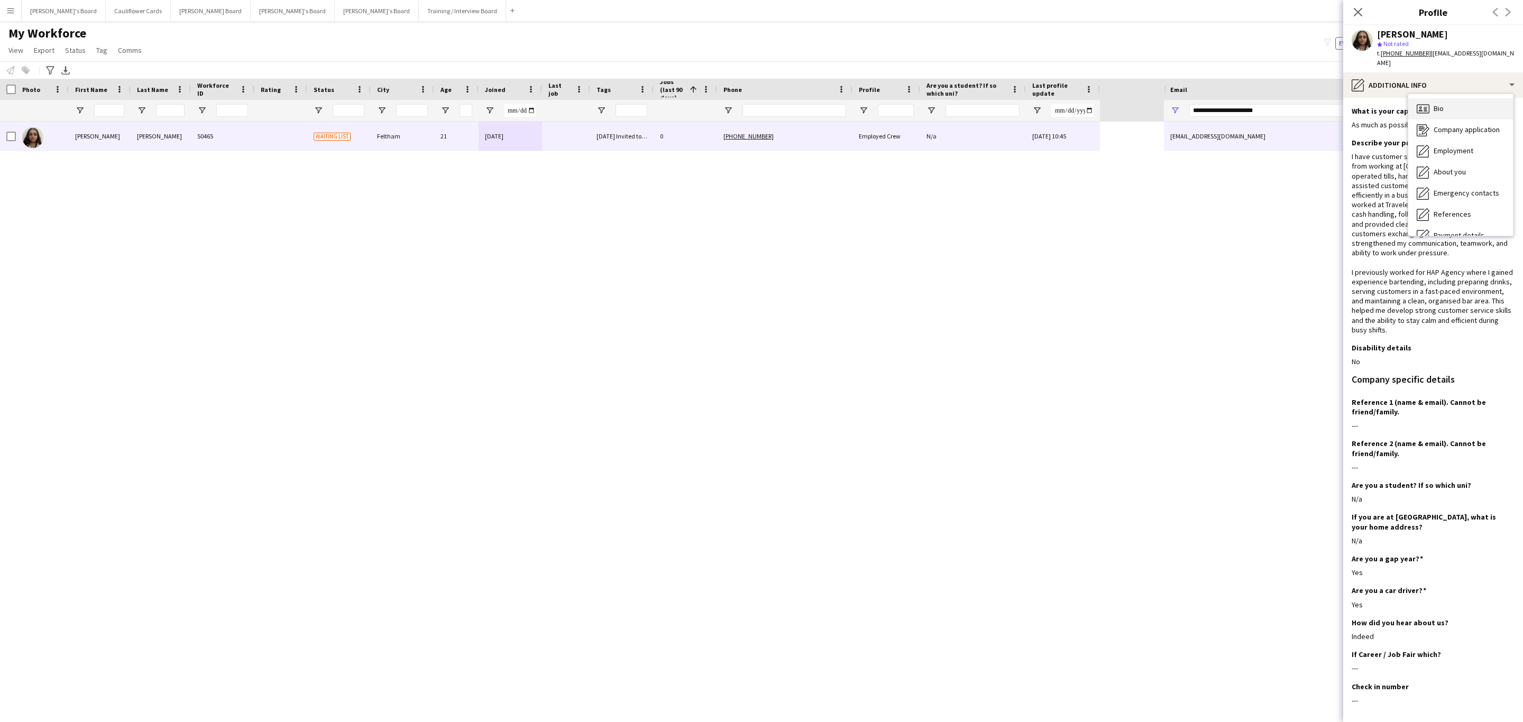
click at [1437, 98] on div "Bio Bio" at bounding box center [1460, 108] width 105 height 21
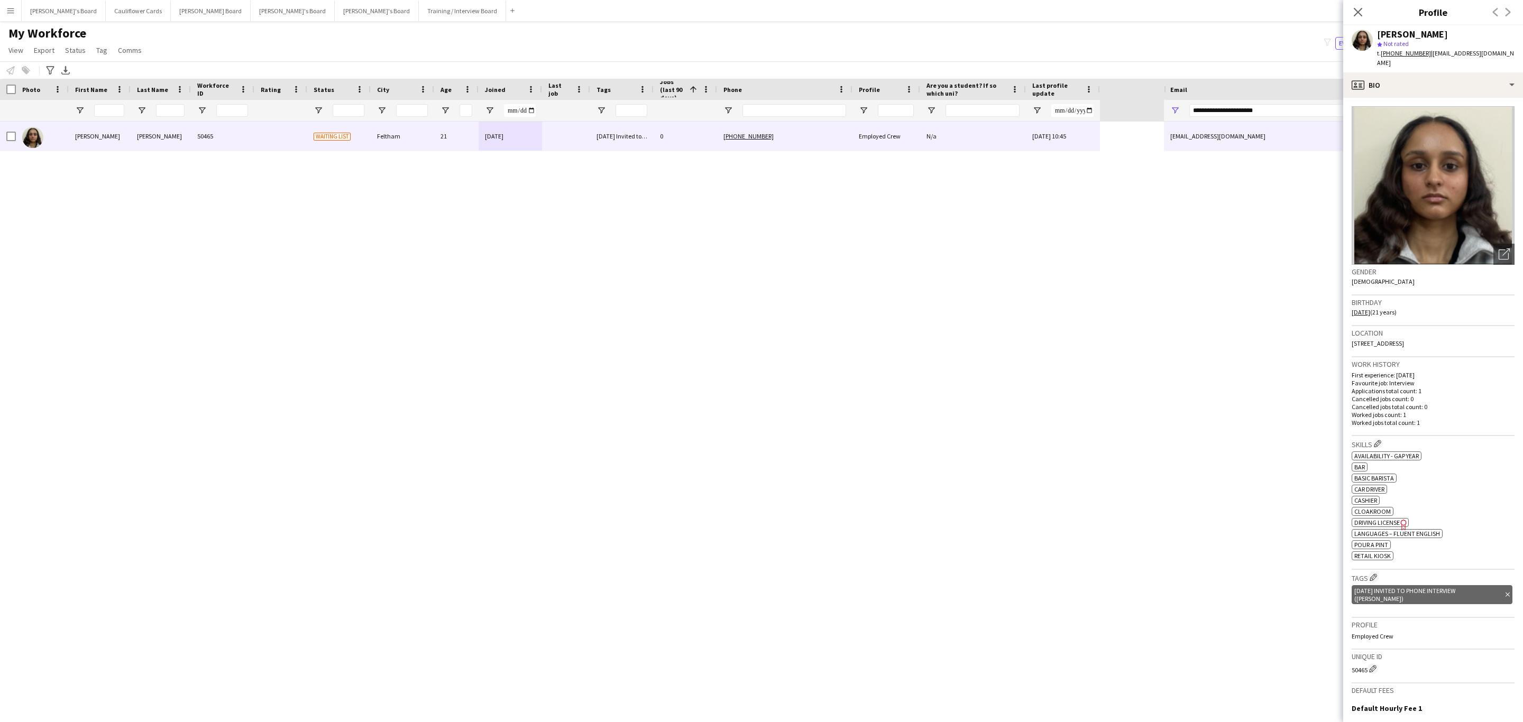
click at [1404, 339] on span "[STREET_ADDRESS]" at bounding box center [1378, 343] width 52 height 8
click at [1467, 357] on div "Work history First experience: [DATE] Favourite job: Interview Applications tot…" at bounding box center [1433, 396] width 163 height 79
click at [1436, 328] on h3 "Location" at bounding box center [1433, 333] width 163 height 10
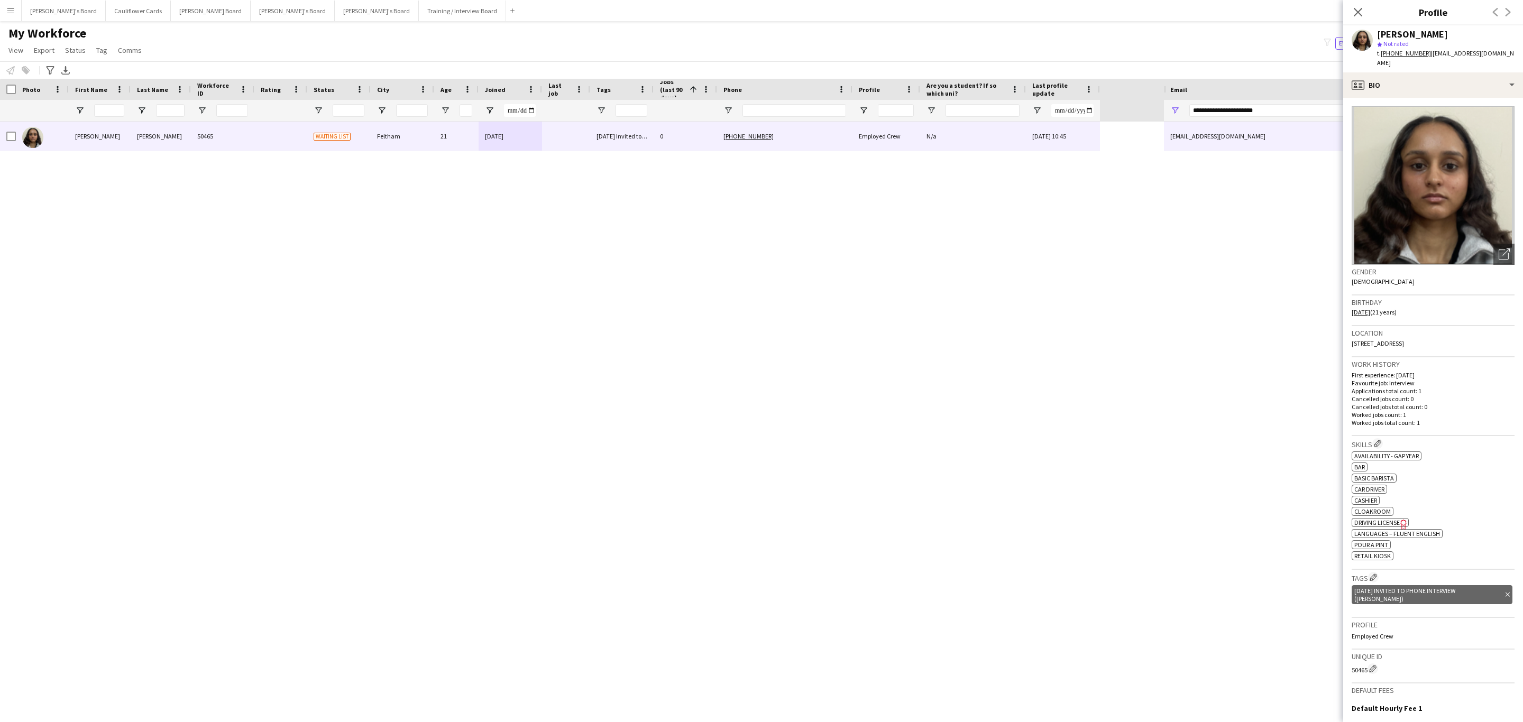
click at [1436, 328] on h3 "Location" at bounding box center [1433, 333] width 163 height 10
click at [1461, 360] on h3 "Work history" at bounding box center [1433, 365] width 163 height 10
click at [1404, 339] on span "[STREET_ADDRESS]" at bounding box center [1378, 343] width 52 height 8
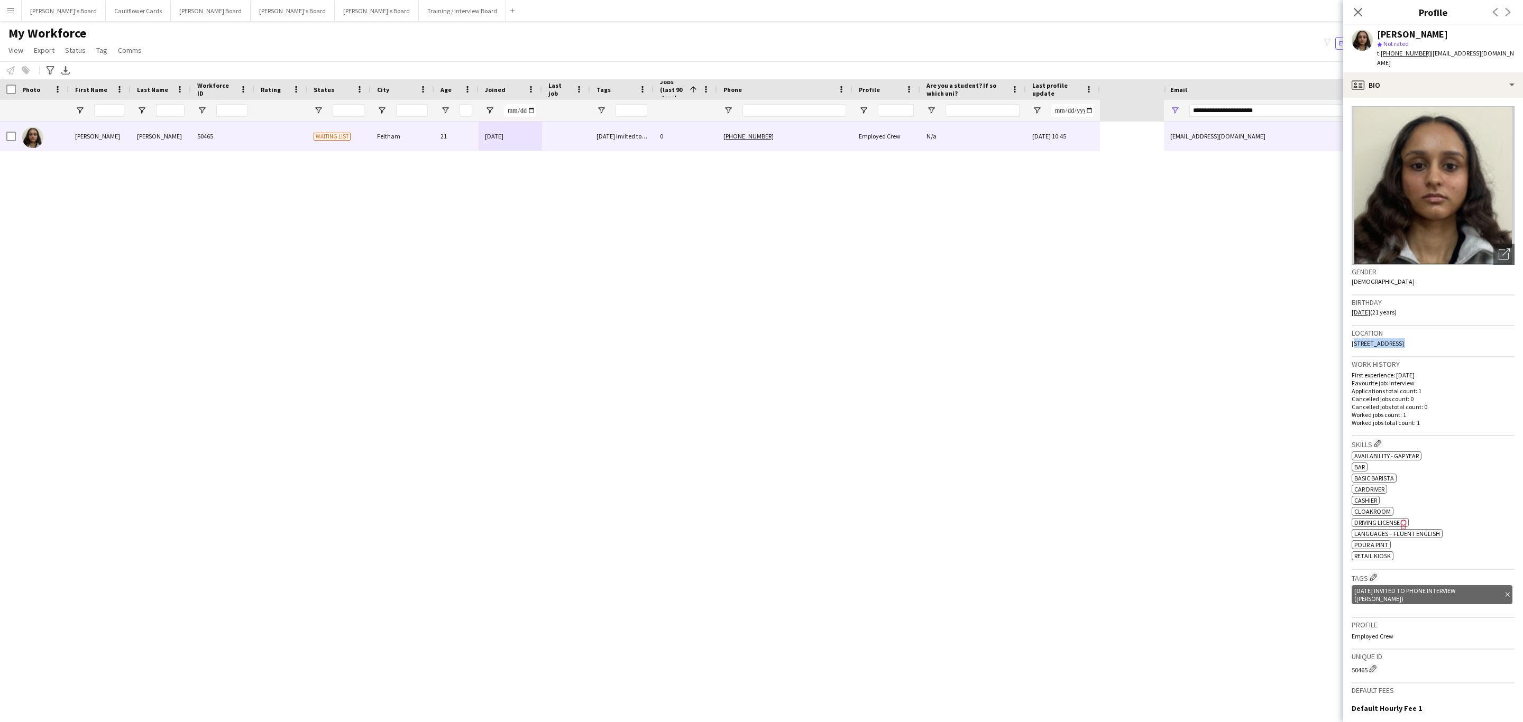
drag, startPoint x: 1454, startPoint y: 335, endPoint x: 1477, endPoint y: 359, distance: 32.9
click at [1404, 339] on span "[STREET_ADDRESS]" at bounding box center [1378, 343] width 52 height 8
click at [1481, 371] on p "First experience: [DATE]" at bounding box center [1433, 375] width 163 height 8
click at [1407, 56] on tcxspan "[PHONE_NUMBER]" at bounding box center [1406, 53] width 50 height 8
click at [1444, 72] on div "profile Bio" at bounding box center [1433, 84] width 180 height 25
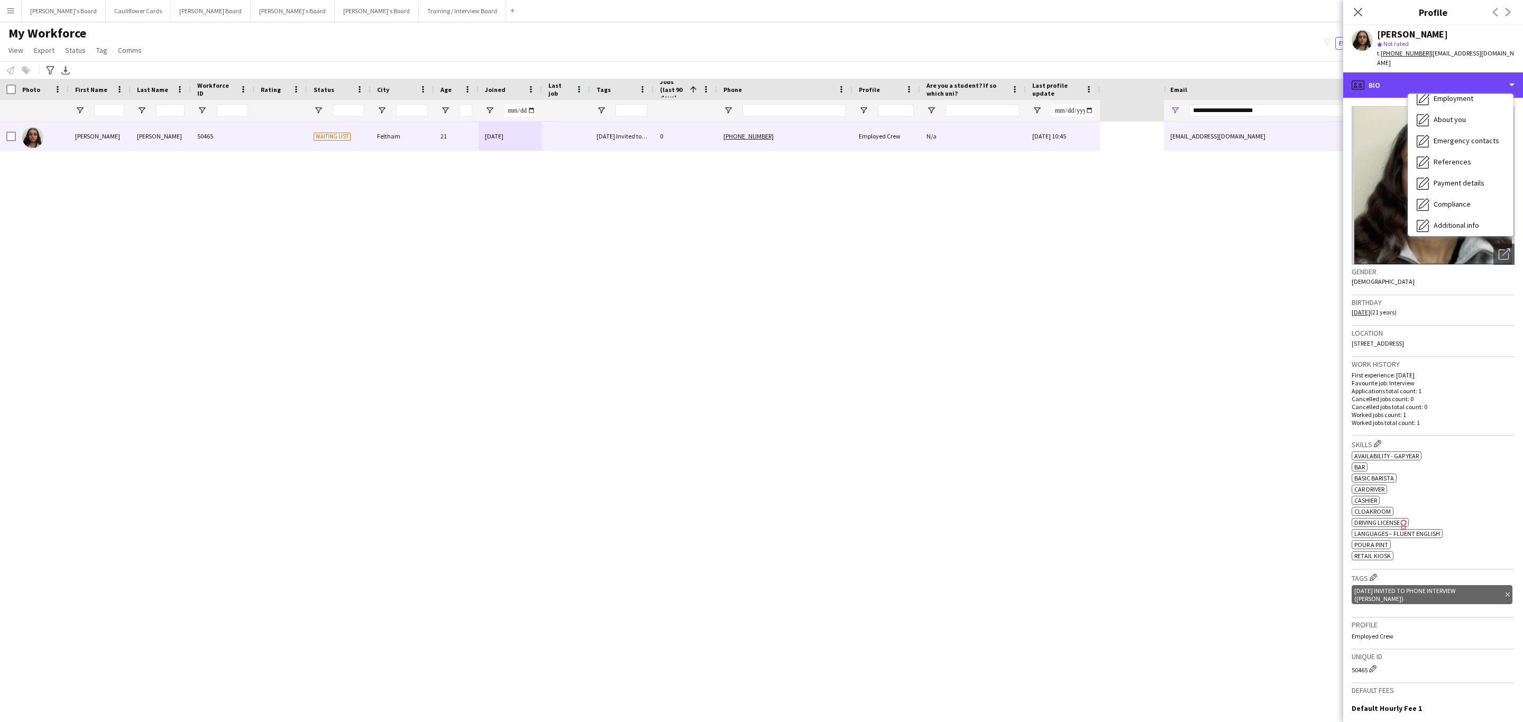
scroll to position [141, 0]
click at [1455, 132] on span "Additional info" at bounding box center [1456, 137] width 45 height 10
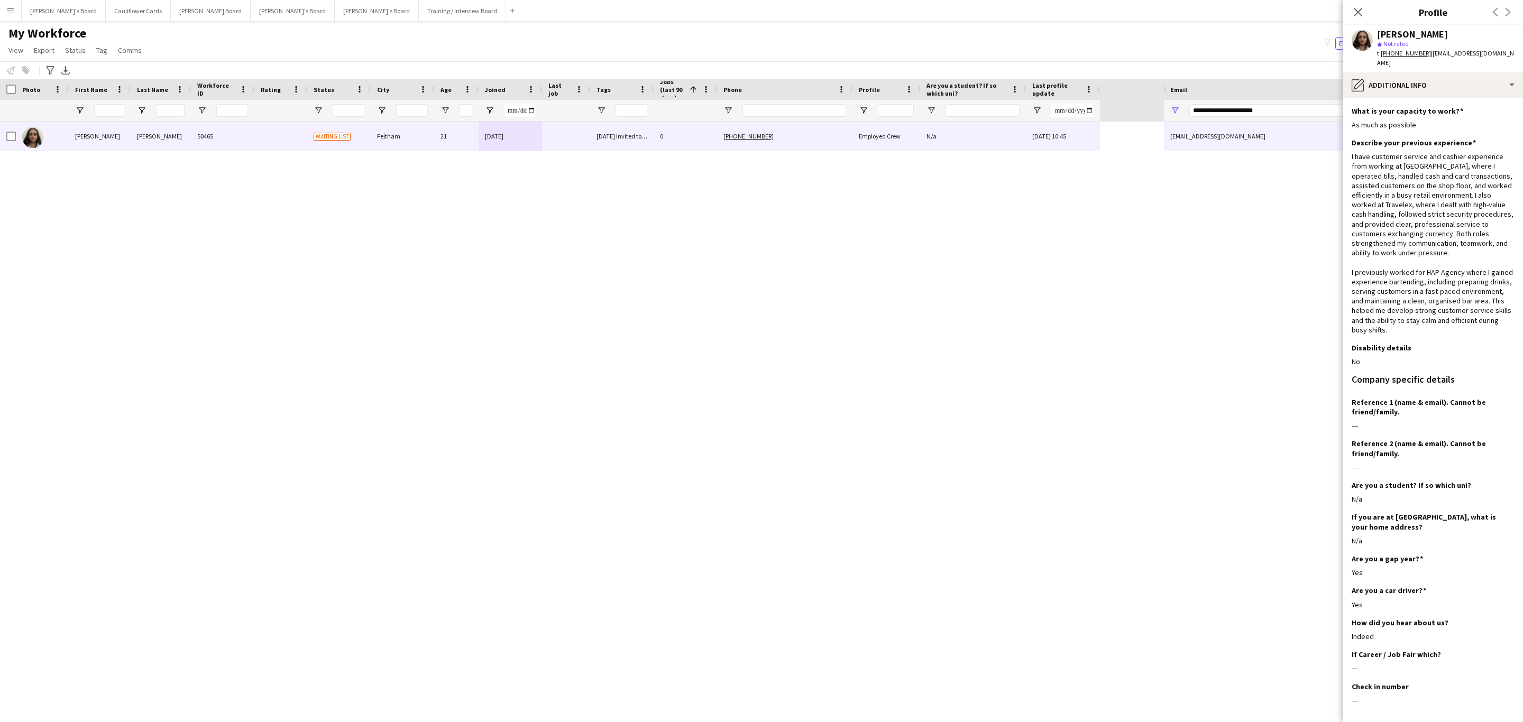
drag, startPoint x: 1356, startPoint y: 13, endPoint x: 94, endPoint y: 202, distance: 1276.8
click at [1356, 13] on icon at bounding box center [1358, 12] width 8 height 8
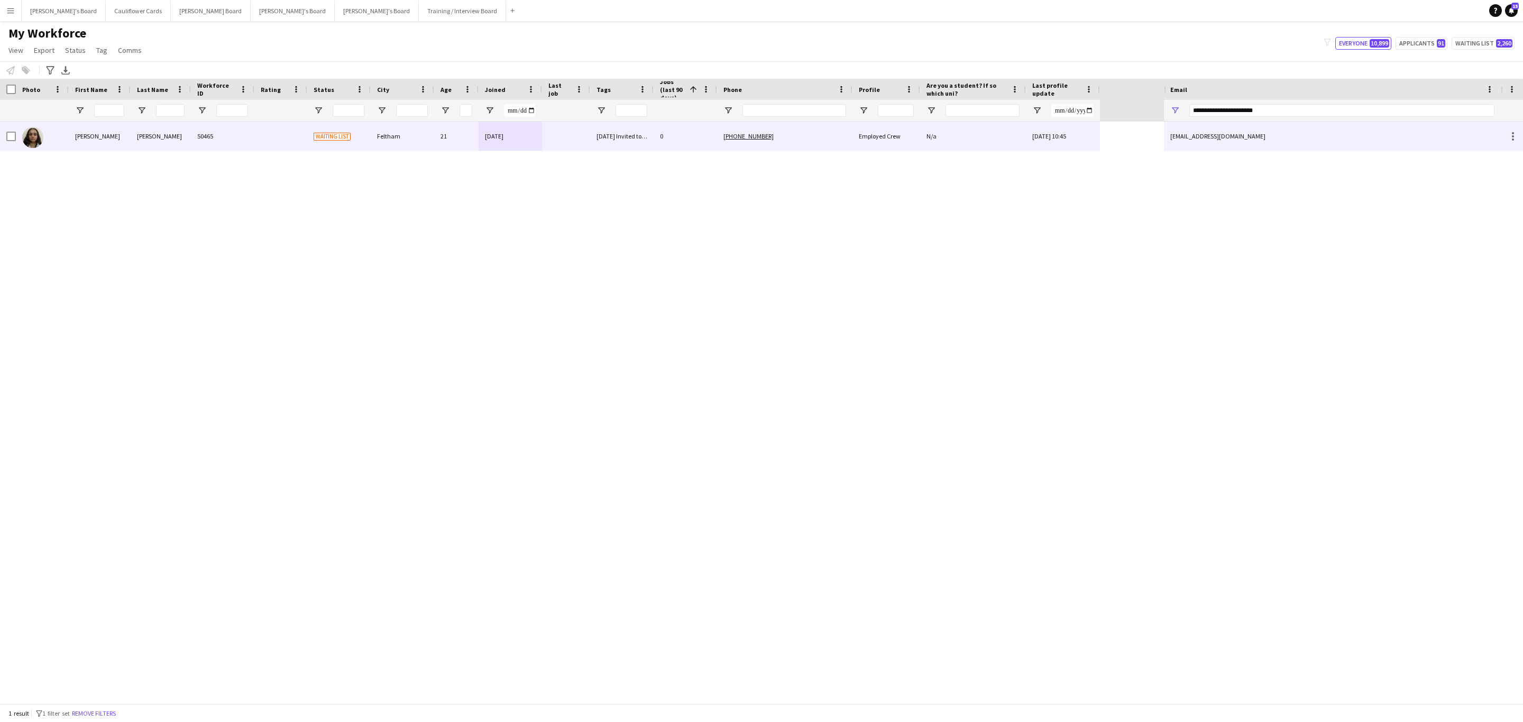
click at [5, 135] on div at bounding box center [8, 136] width 16 height 29
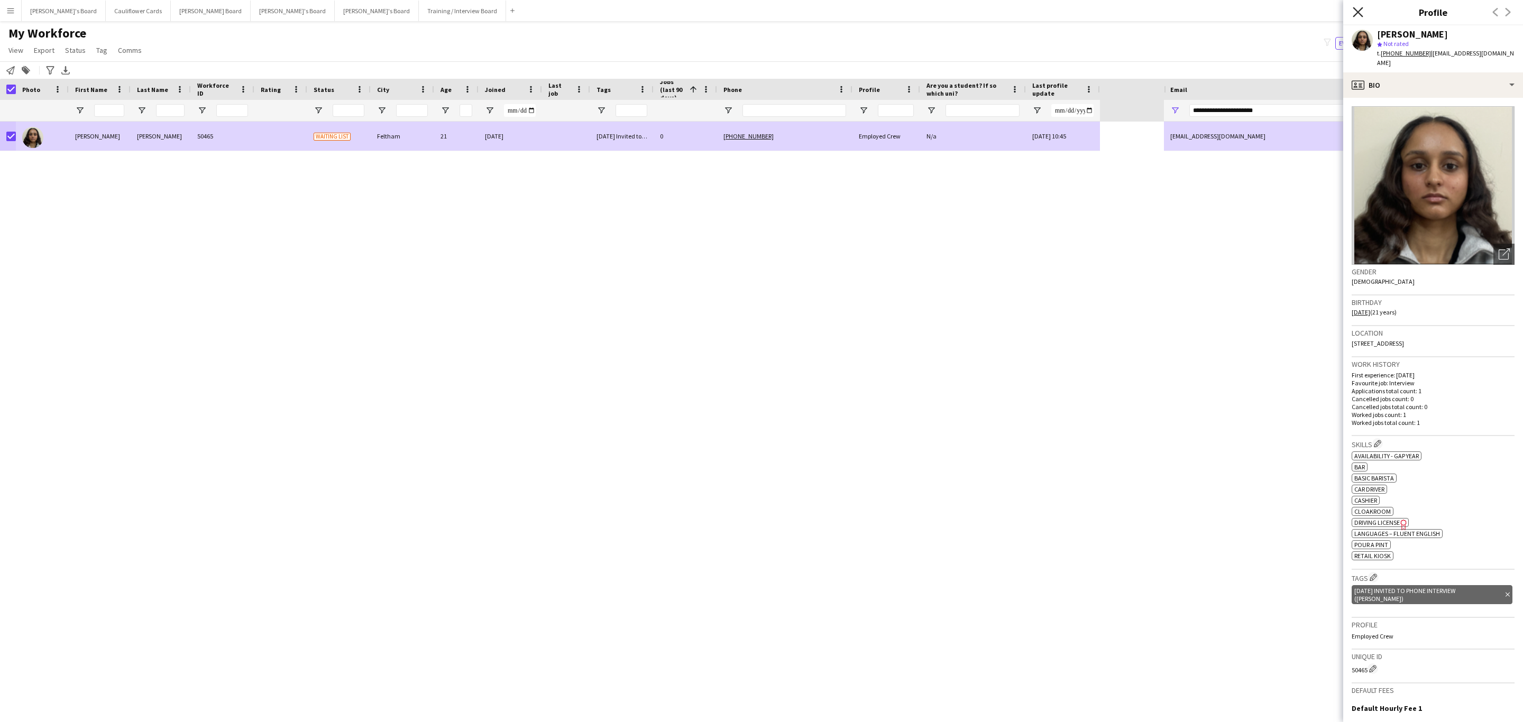
click at [1353, 10] on icon "Close pop-in" at bounding box center [1358, 12] width 10 height 10
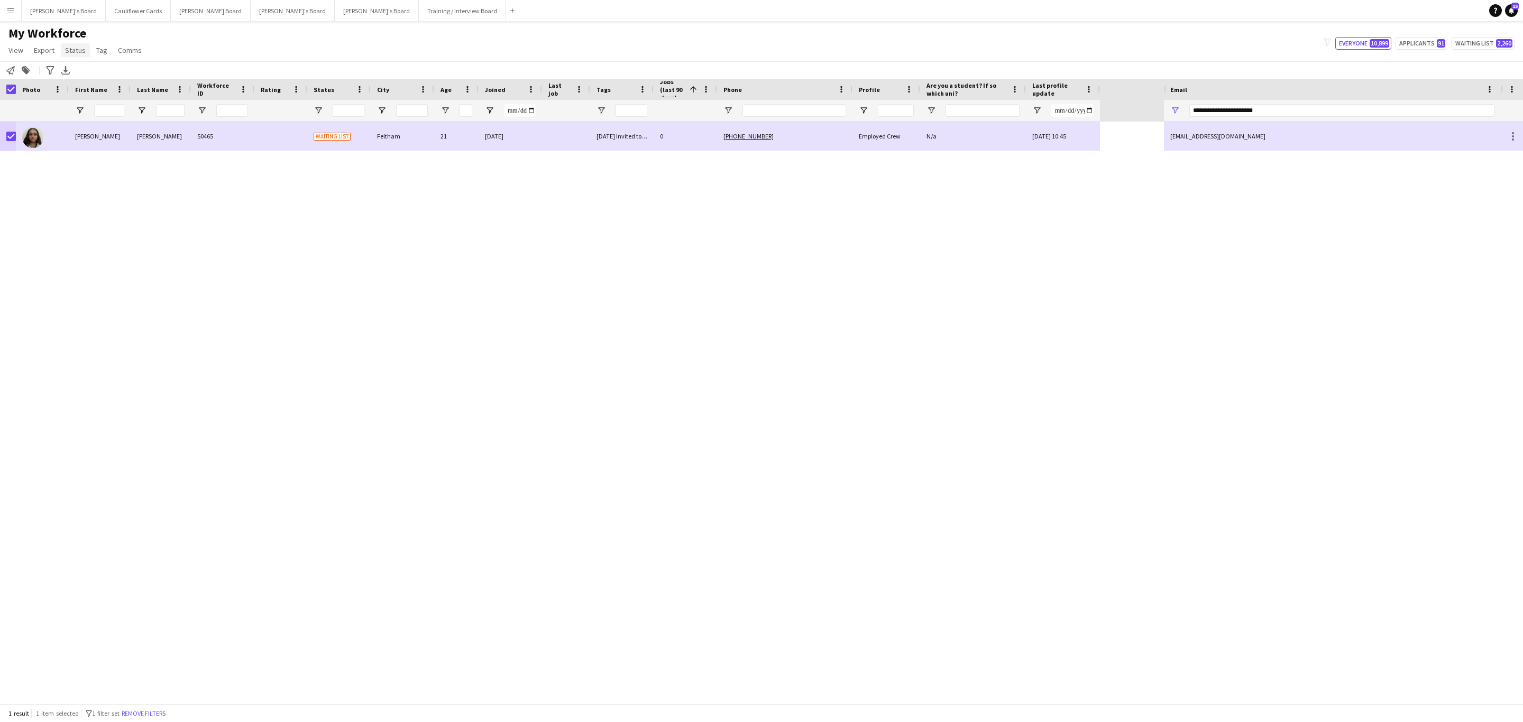
click at [78, 54] on span "Status" at bounding box center [75, 50] width 21 height 10
click at [88, 78] on link "Edit" at bounding box center [98, 73] width 74 height 22
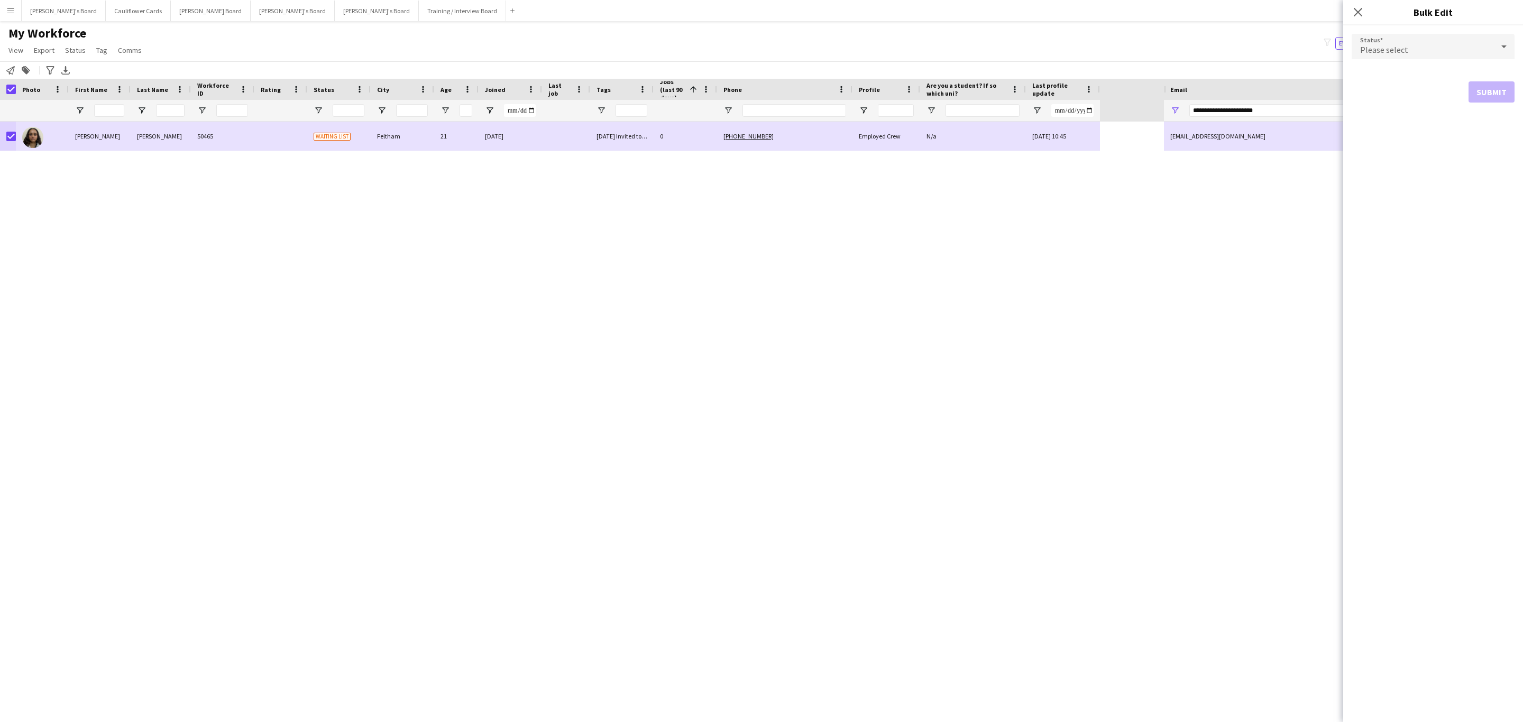
click at [1457, 69] on form "Status Please select Submit" at bounding box center [1433, 68] width 163 height 86
click at [1440, 48] on div "Please select" at bounding box center [1423, 46] width 142 height 25
click at [1382, 78] on span "Active" at bounding box center [1433, 76] width 146 height 10
click at [1483, 132] on button "Submit" at bounding box center [1491, 127] width 46 height 21
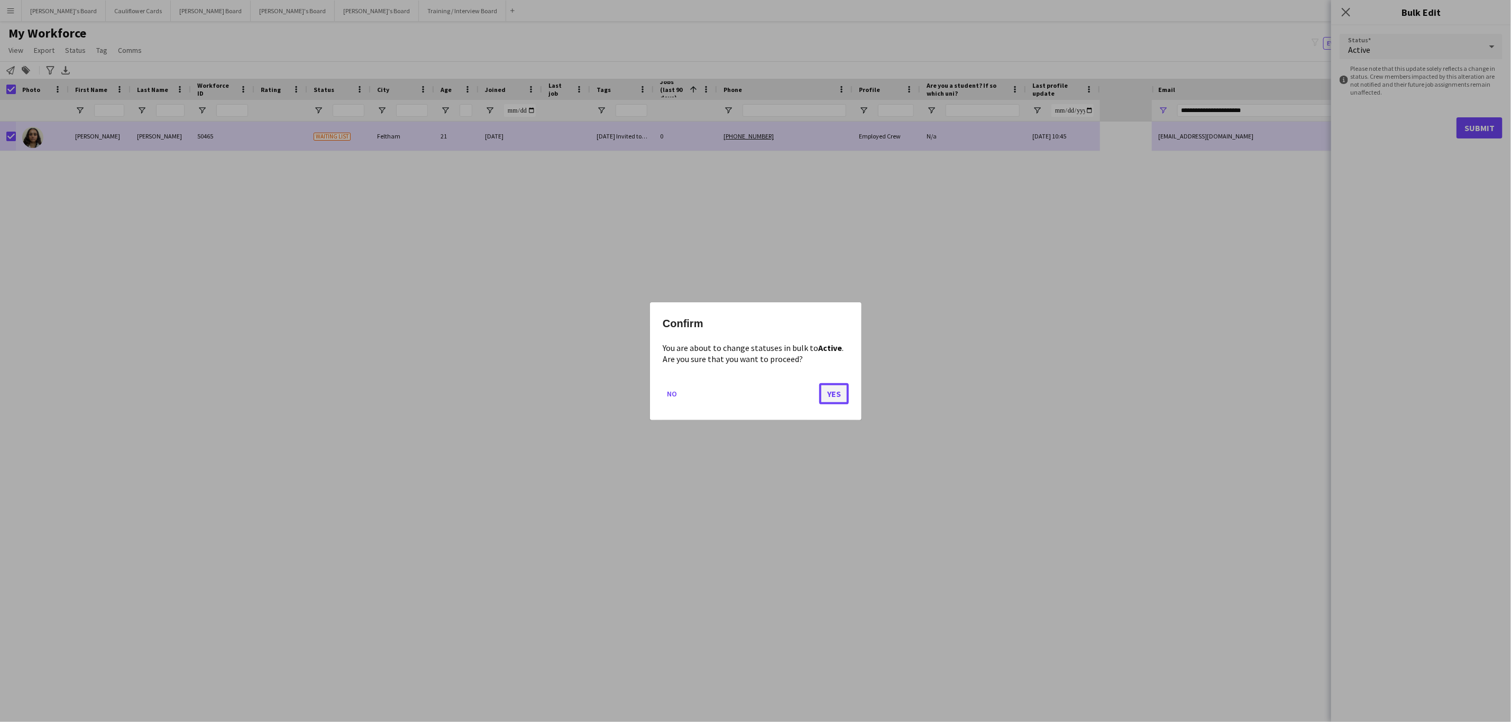
click at [846, 393] on button "Yes" at bounding box center [834, 393] width 30 height 21
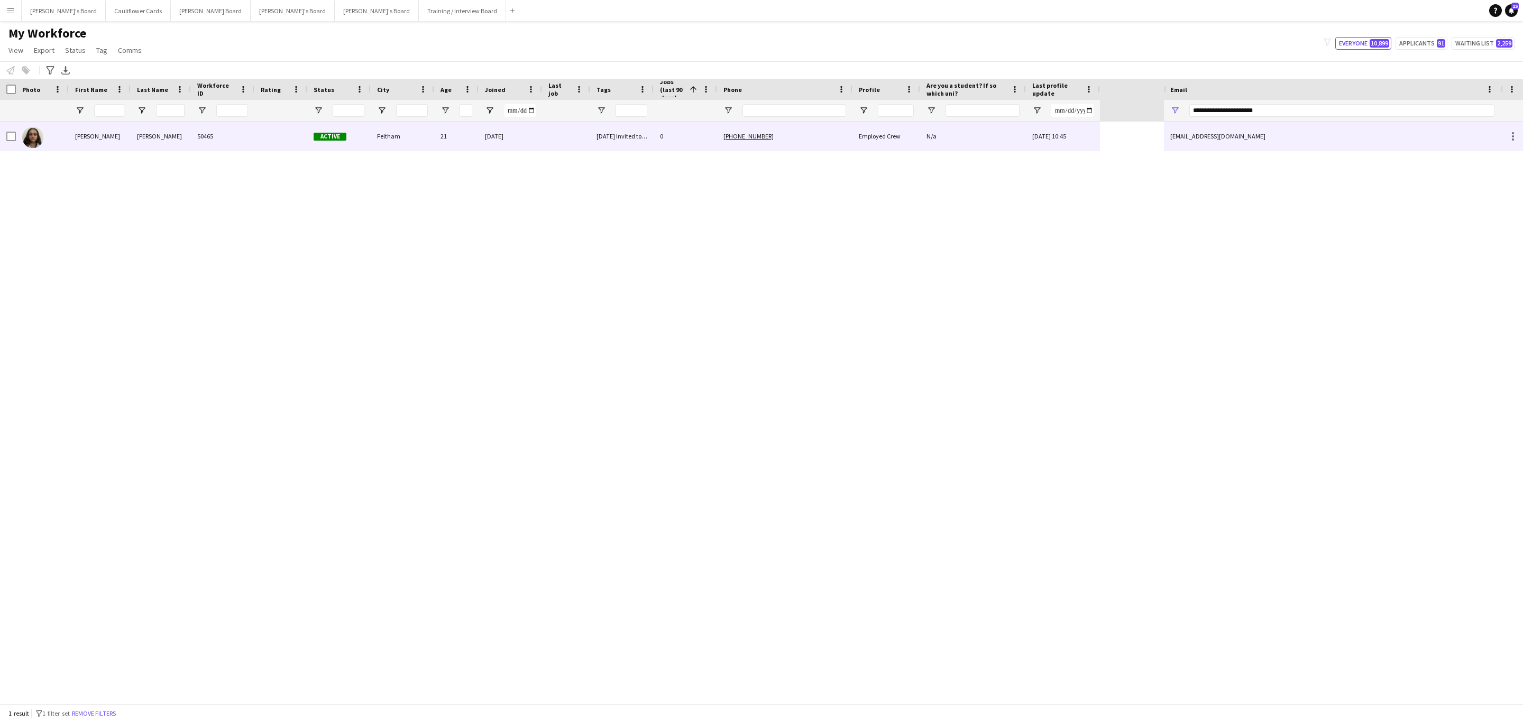
click at [188, 148] on div "[PERSON_NAME]" at bounding box center [161, 136] width 60 height 29
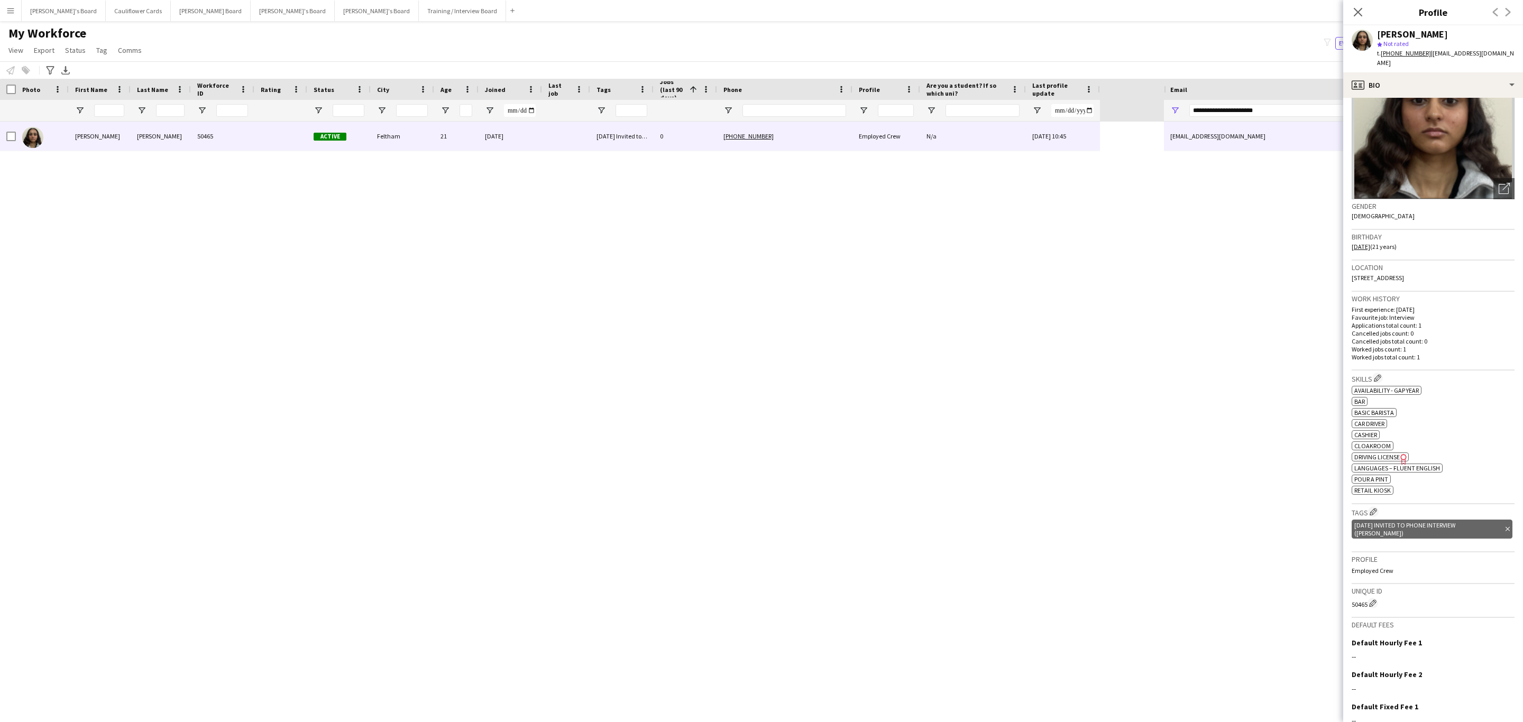
scroll to position [0, 0]
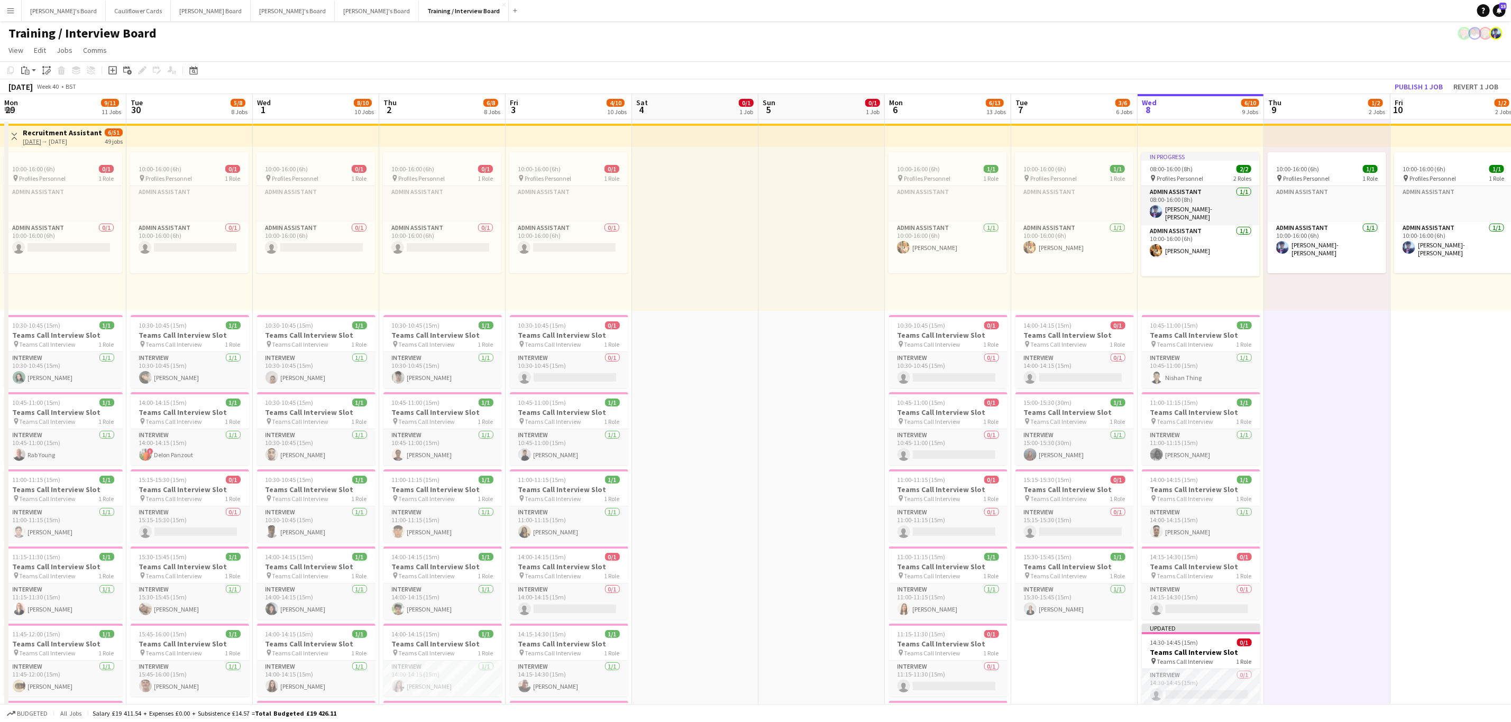
scroll to position [0, 309]
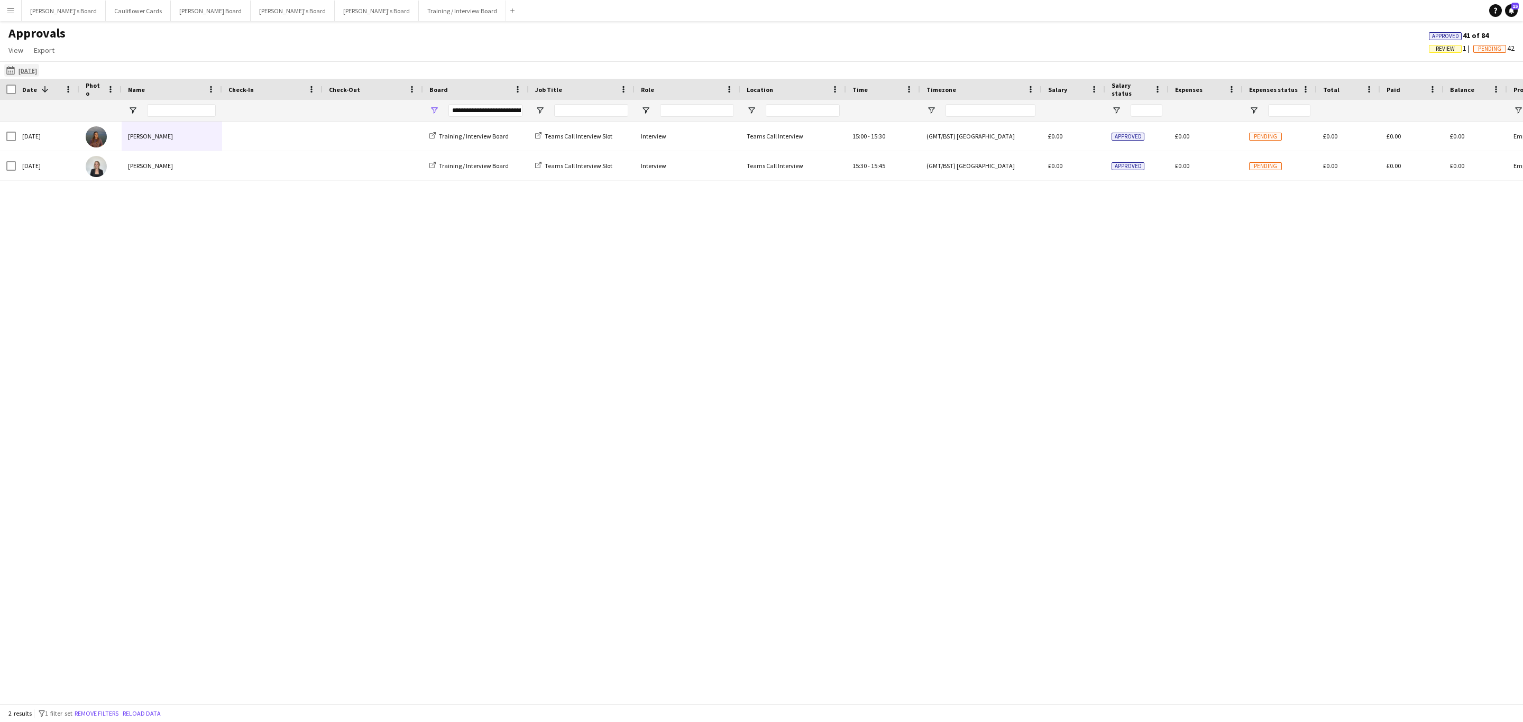
click at [10, 67] on app-icon "[DATE]" at bounding box center [12, 70] width 12 height 8
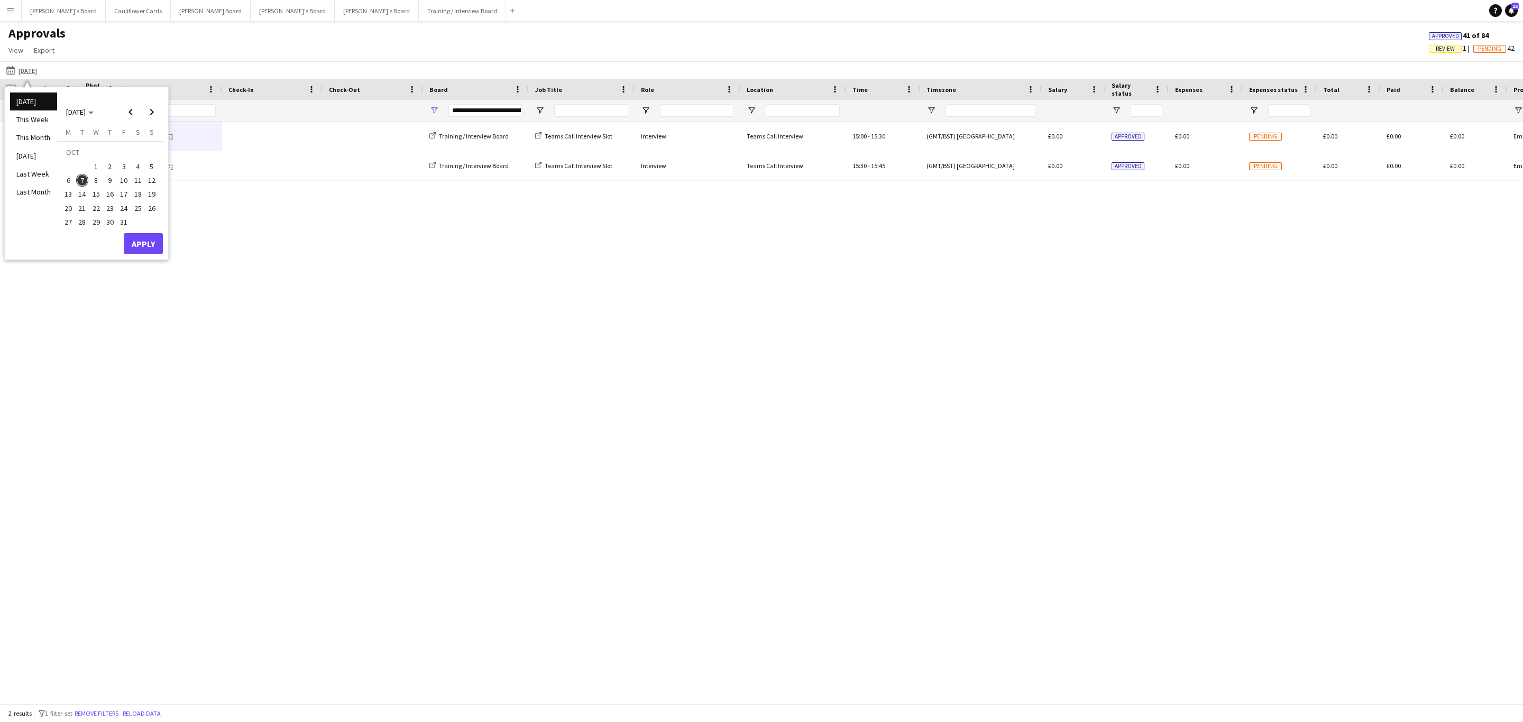
click at [36, 94] on li "Today" at bounding box center [33, 102] width 47 height 18
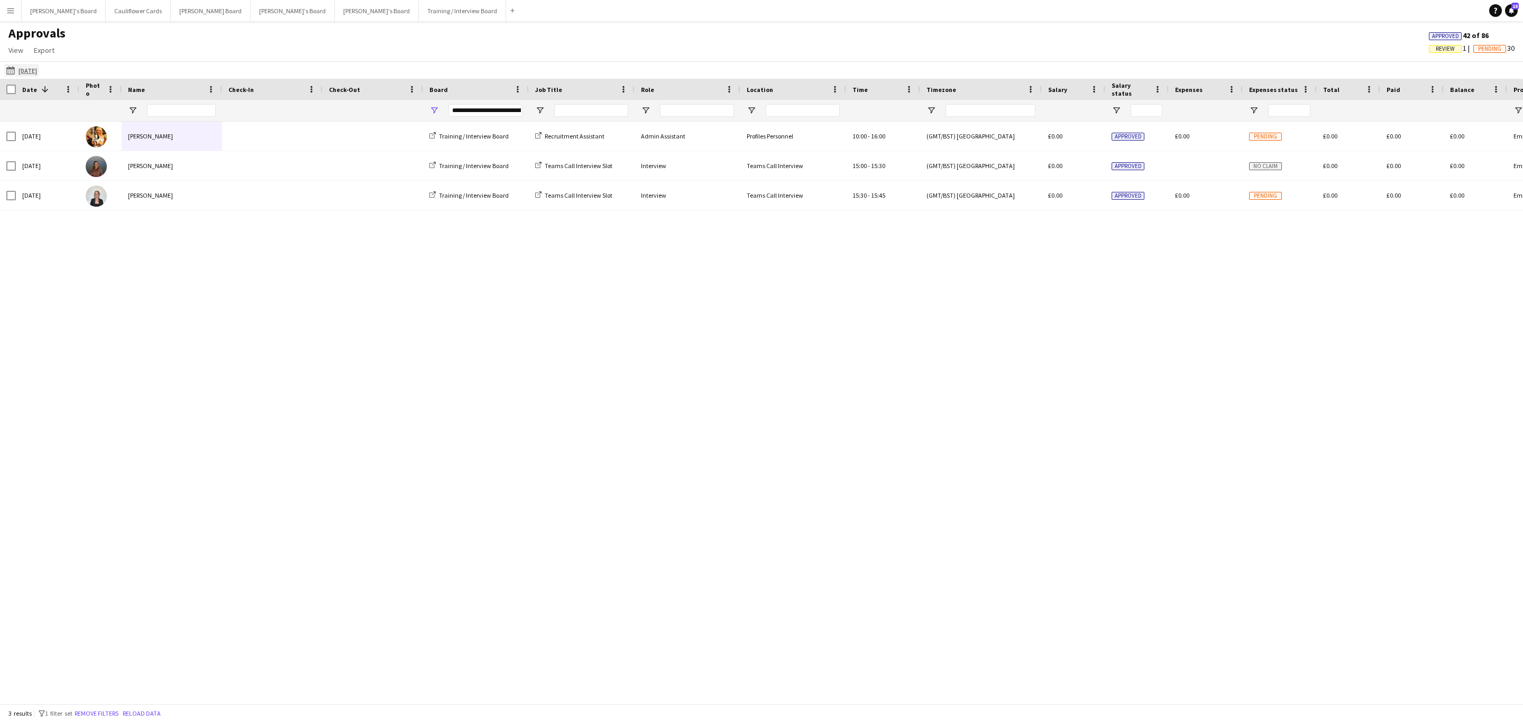
click at [12, 67] on app-icon "[DATE]" at bounding box center [12, 70] width 12 height 8
click at [84, 176] on span "7" at bounding box center [82, 180] width 13 height 13
click at [91, 180] on span "8" at bounding box center [96, 180] width 13 height 13
click at [100, 180] on span "8" at bounding box center [96, 180] width 13 height 13
click at [143, 241] on button "Apply" at bounding box center [143, 243] width 39 height 21
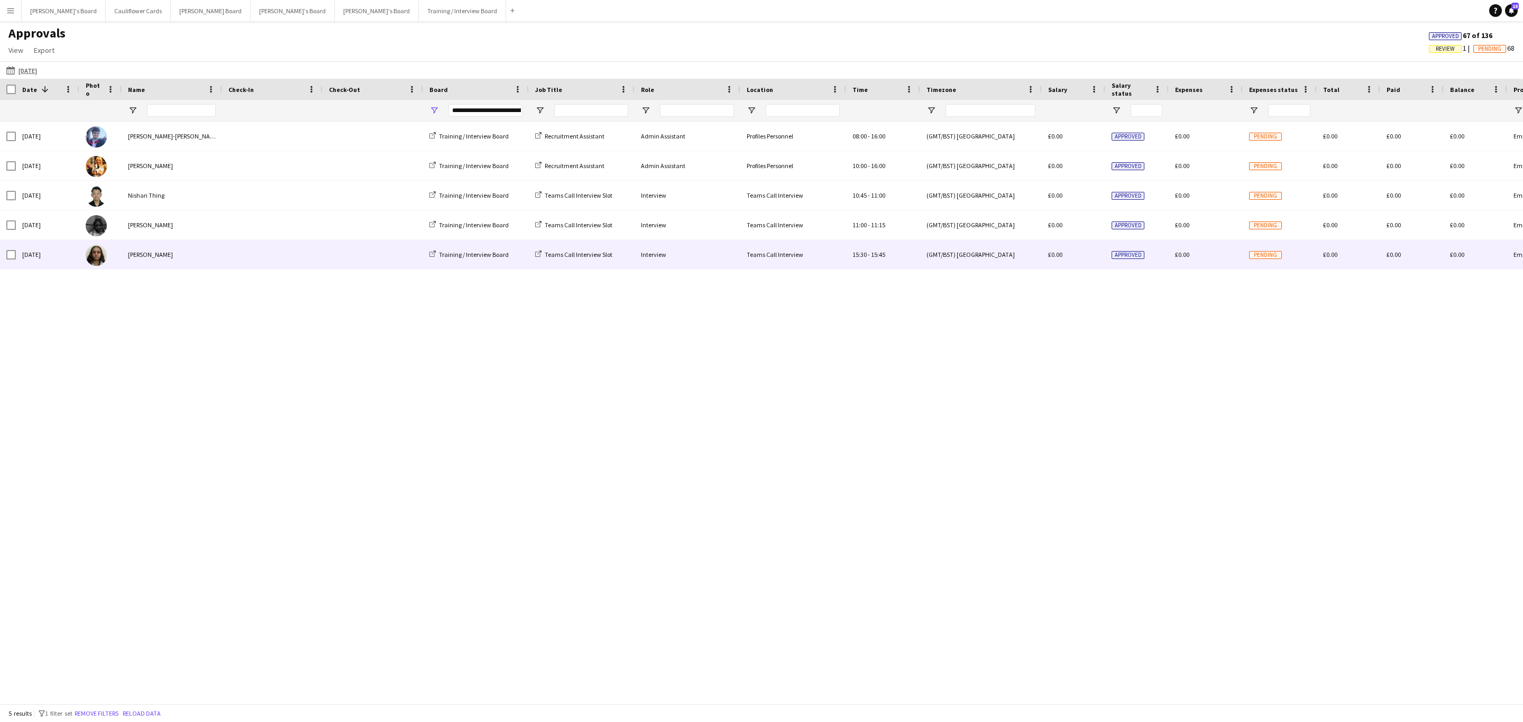
click at [179, 248] on div "[PERSON_NAME]" at bounding box center [172, 254] width 100 height 29
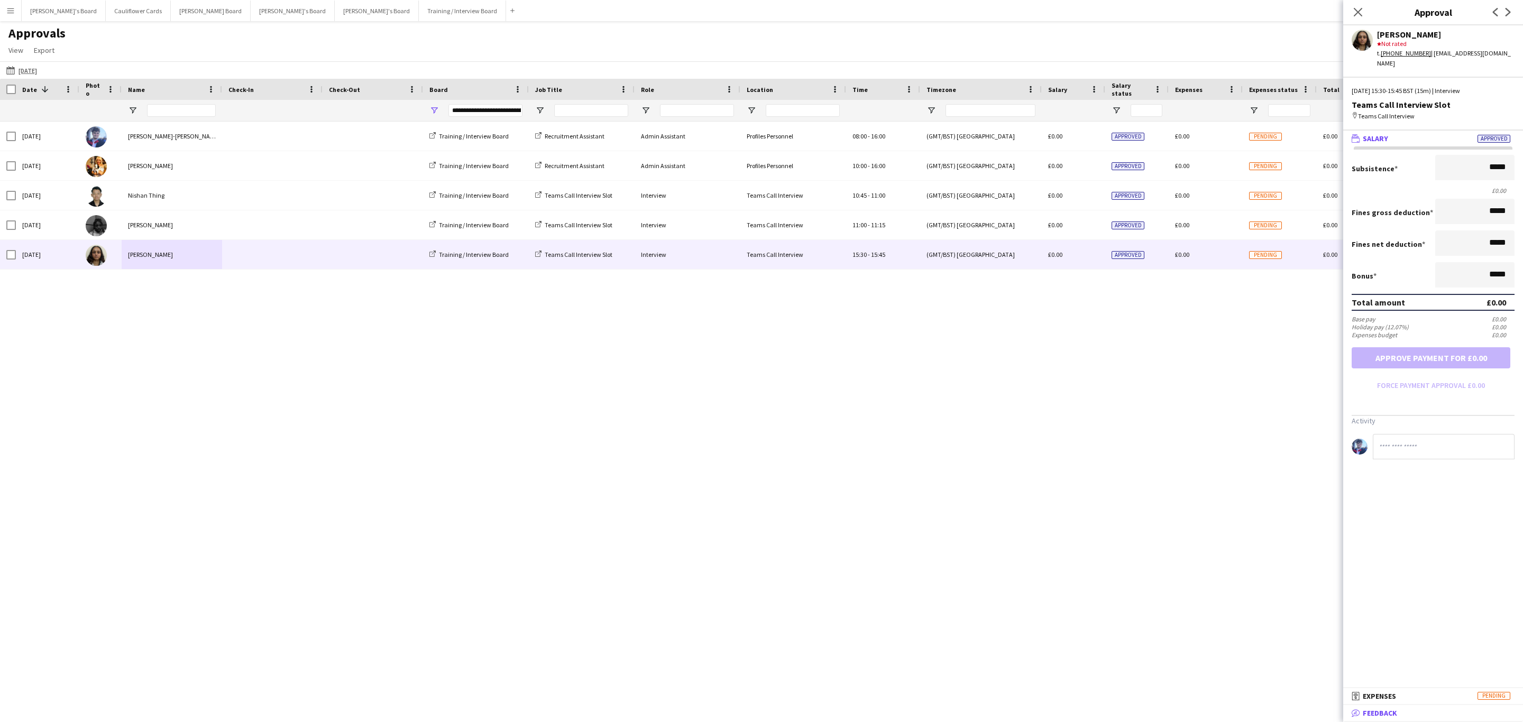
click at [1417, 720] on mat-expansion-panel-header "bubble-pencil Feedback" at bounding box center [1433, 713] width 180 height 16
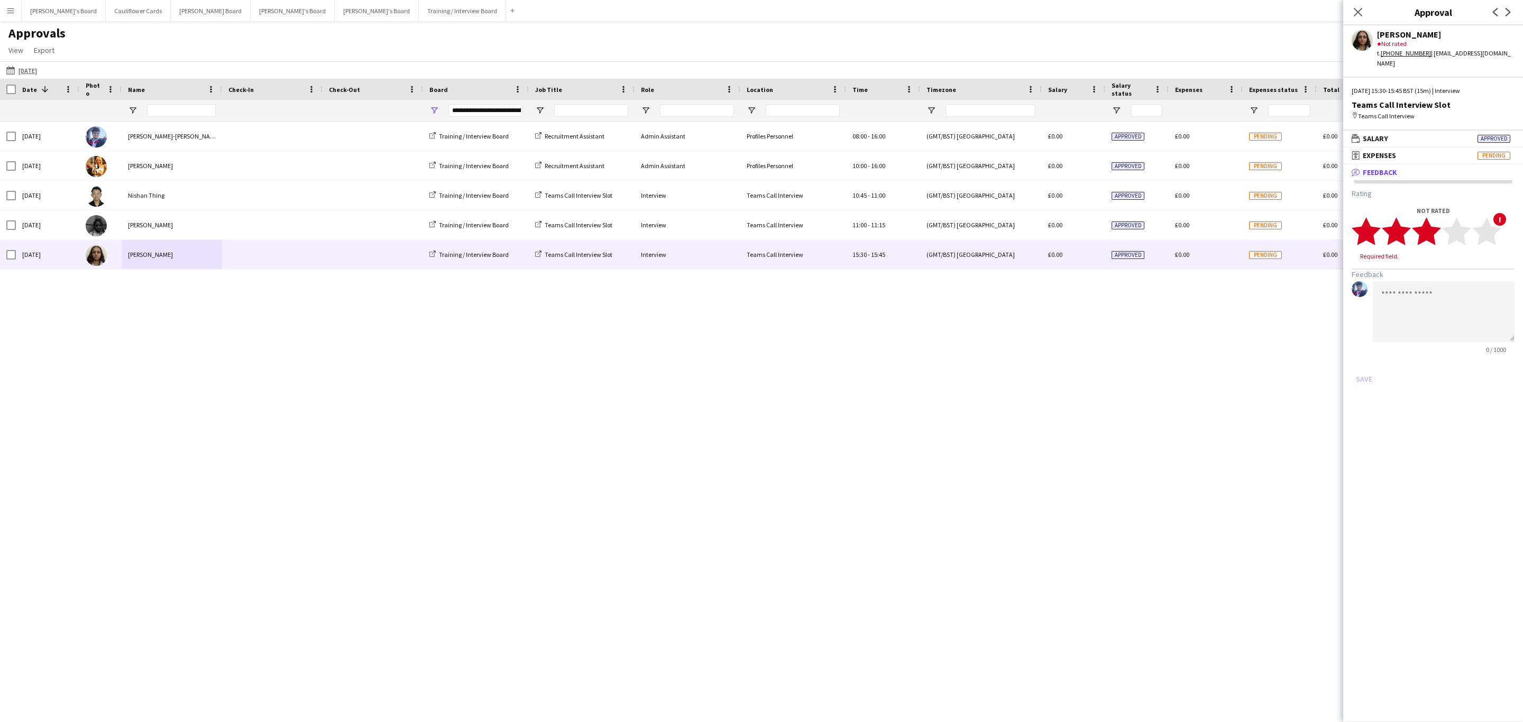
click at [1428, 223] on polygon at bounding box center [1426, 231] width 29 height 27
click at [1433, 295] on textarea at bounding box center [1444, 301] width 142 height 61
paste textarea "**********"
type textarea "**********"
click at [1360, 363] on button "Save" at bounding box center [1364, 369] width 25 height 17
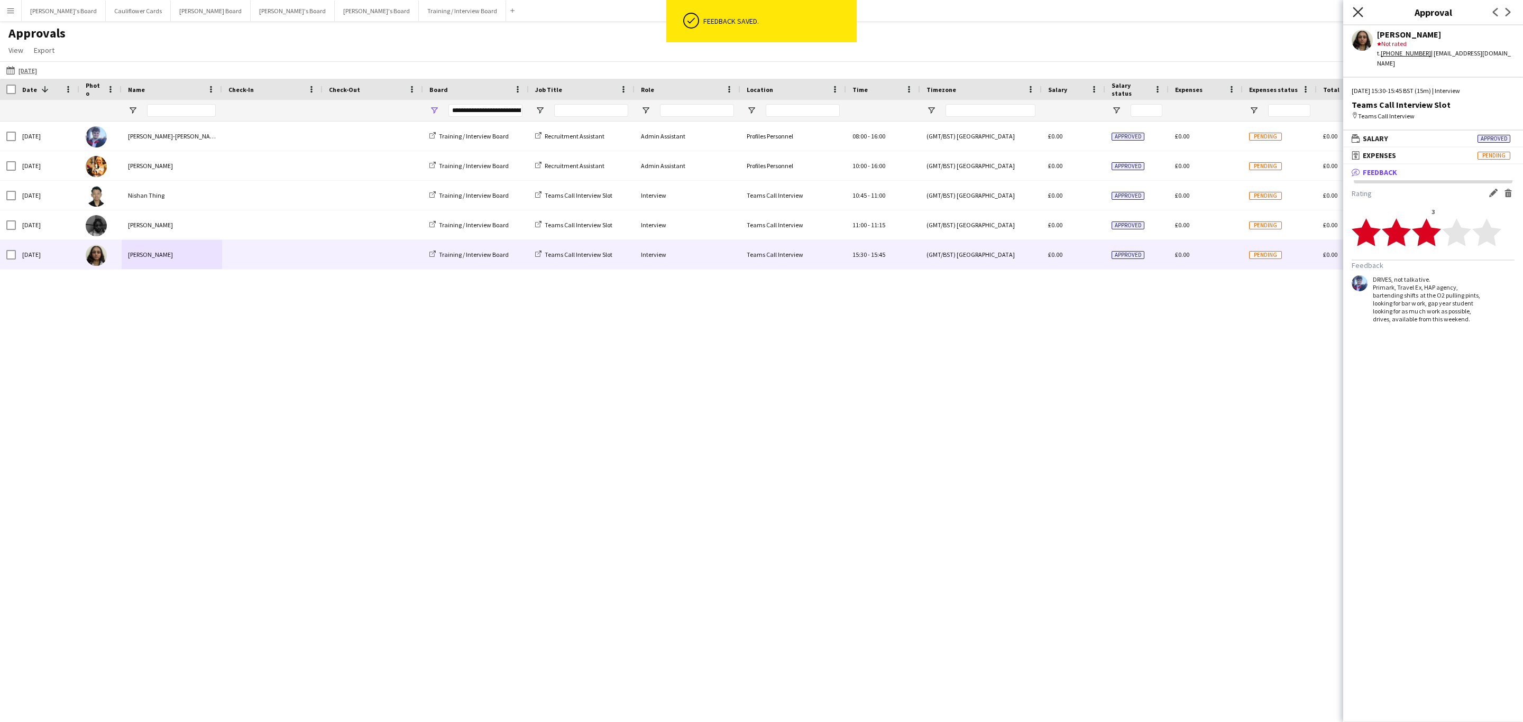
click at [1355, 14] on icon at bounding box center [1358, 12] width 10 height 10
